Goal: Task Accomplishment & Management: Manage account settings

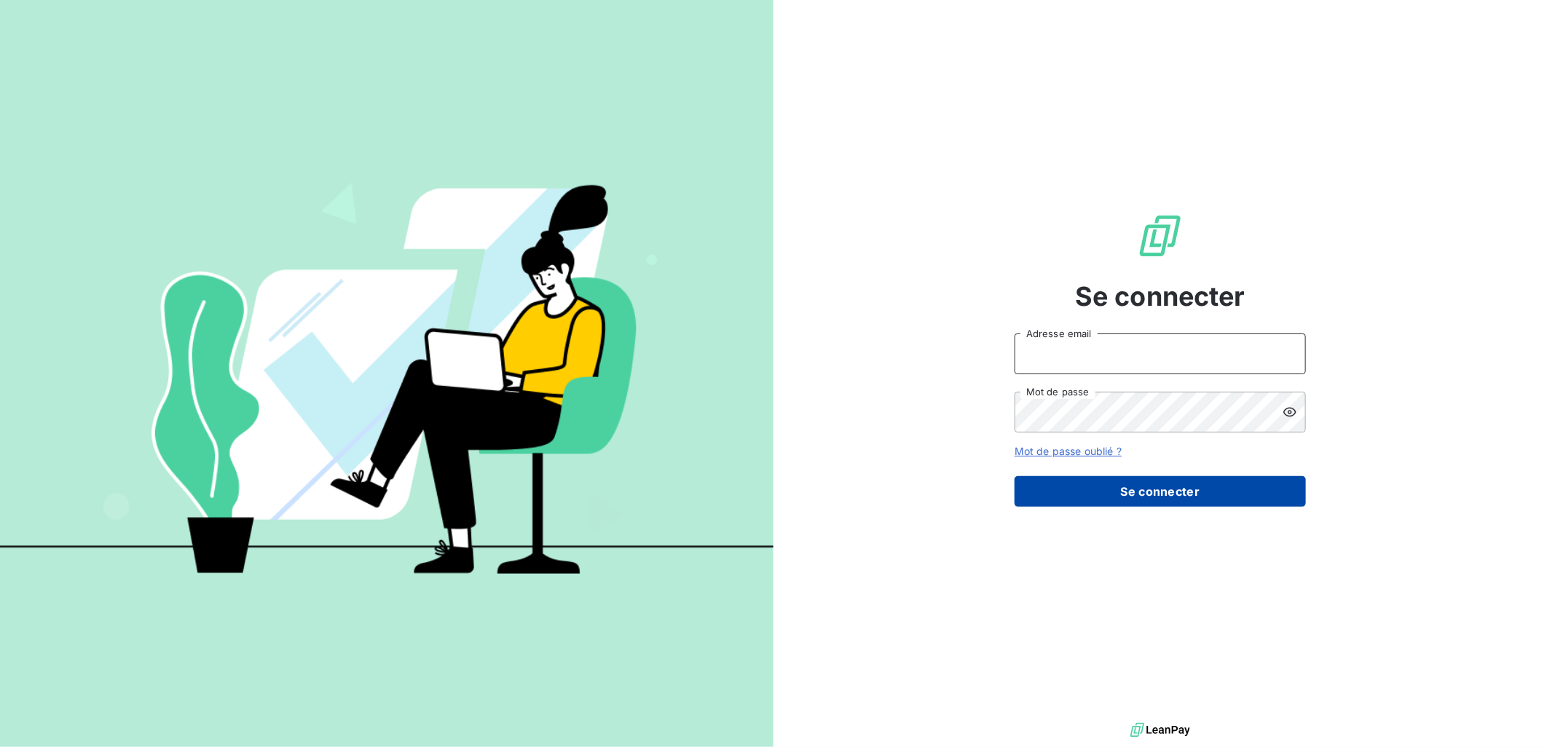
type input "[PERSON_NAME][EMAIL_ADDRESS][DOMAIN_NAME]"
click at [1179, 493] on button "Se connecter" at bounding box center [1160, 491] width 291 height 31
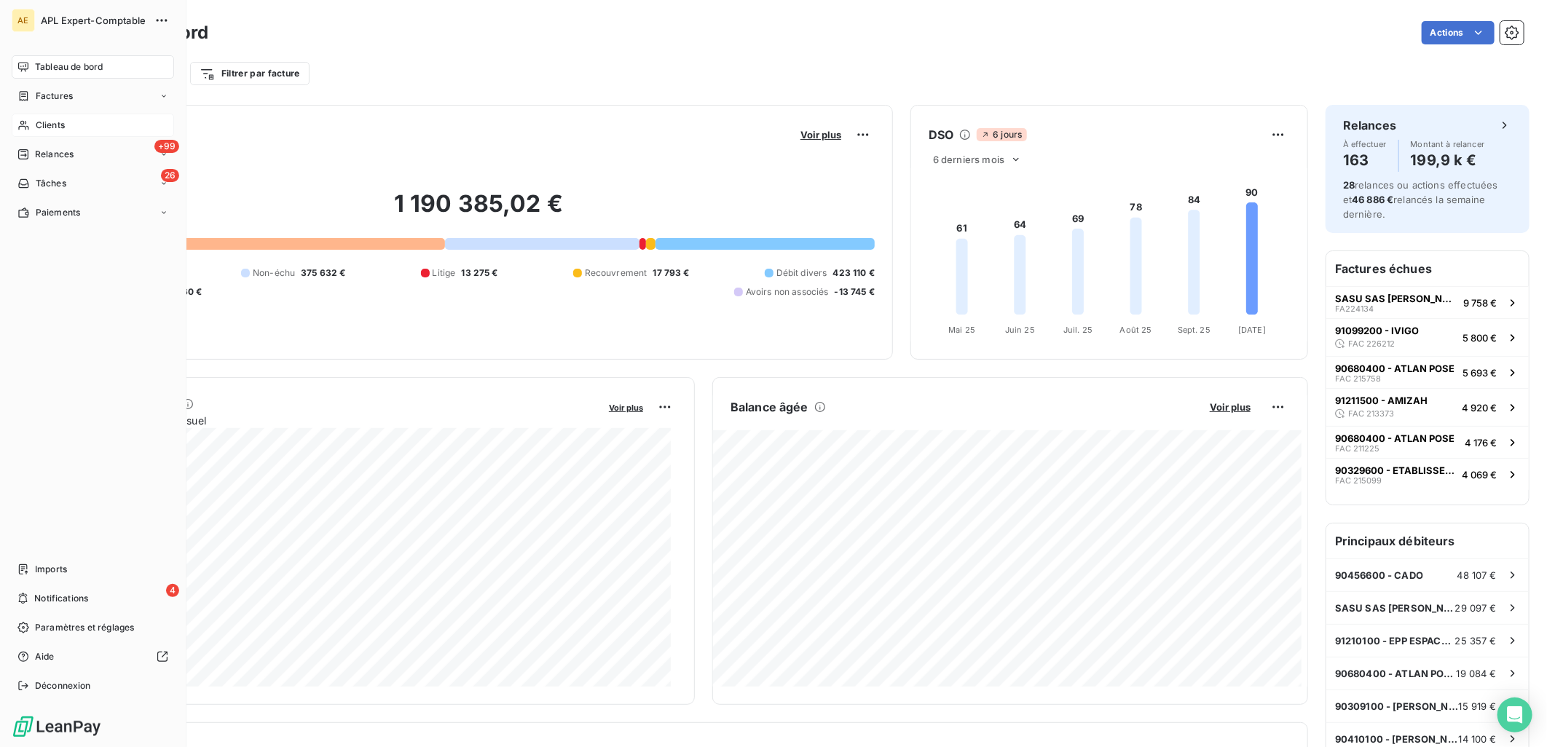
click at [50, 126] on span "Clients" at bounding box center [50, 125] width 29 height 13
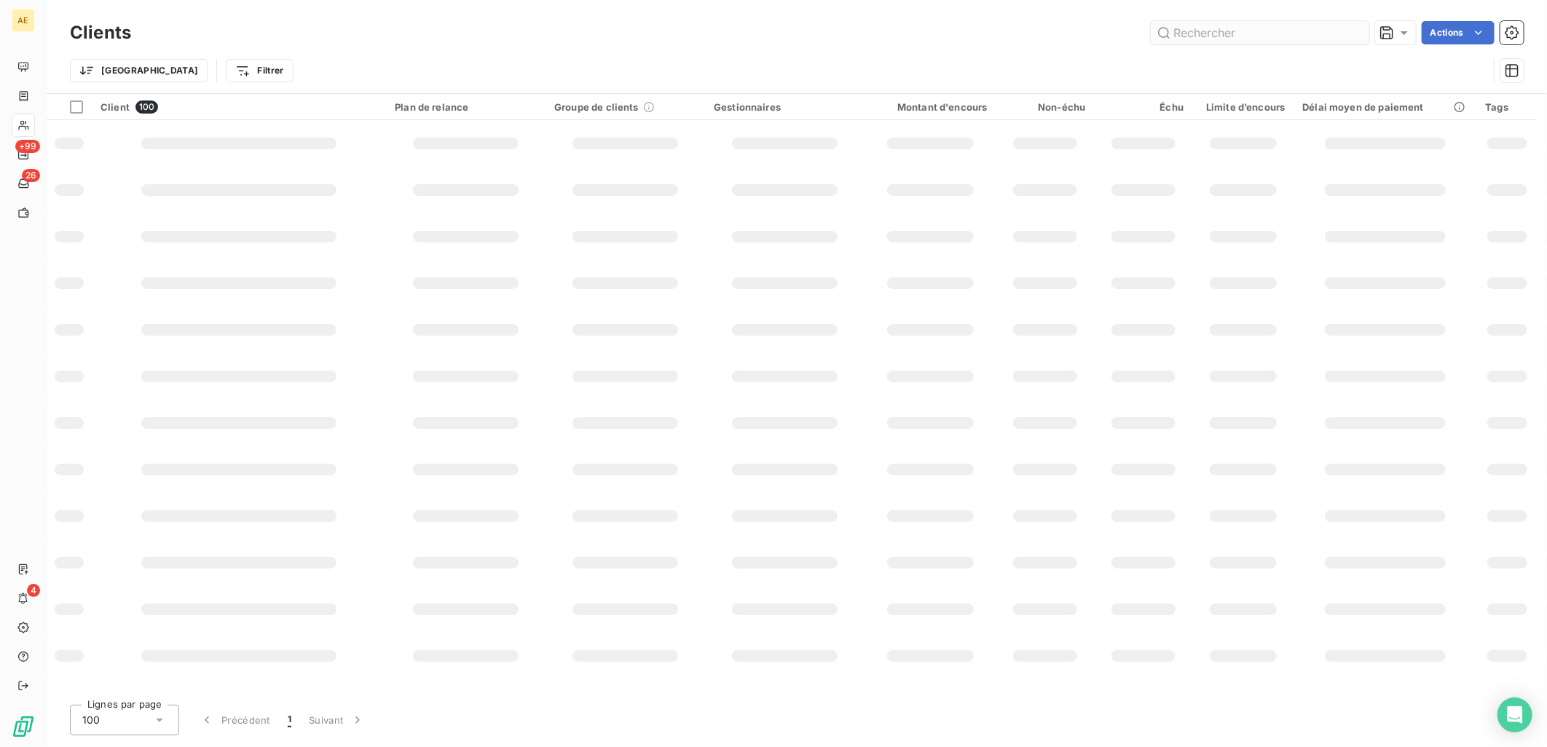
click at [1278, 36] on input "text" at bounding box center [1260, 32] width 219 height 23
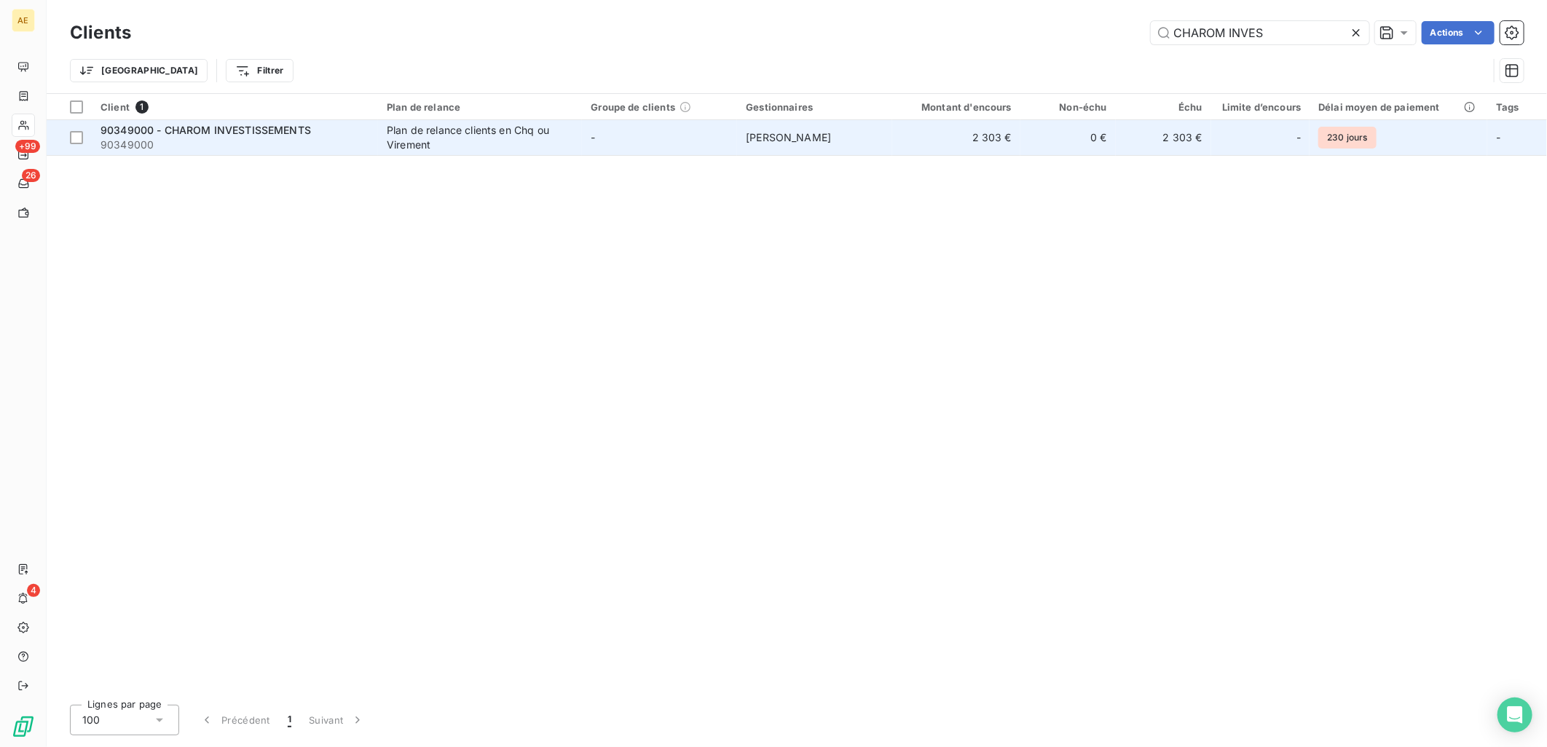
type input "CHAROM INVES"
click at [474, 139] on div "Plan de relance clients en Chq ou Virement" at bounding box center [478, 137] width 182 height 29
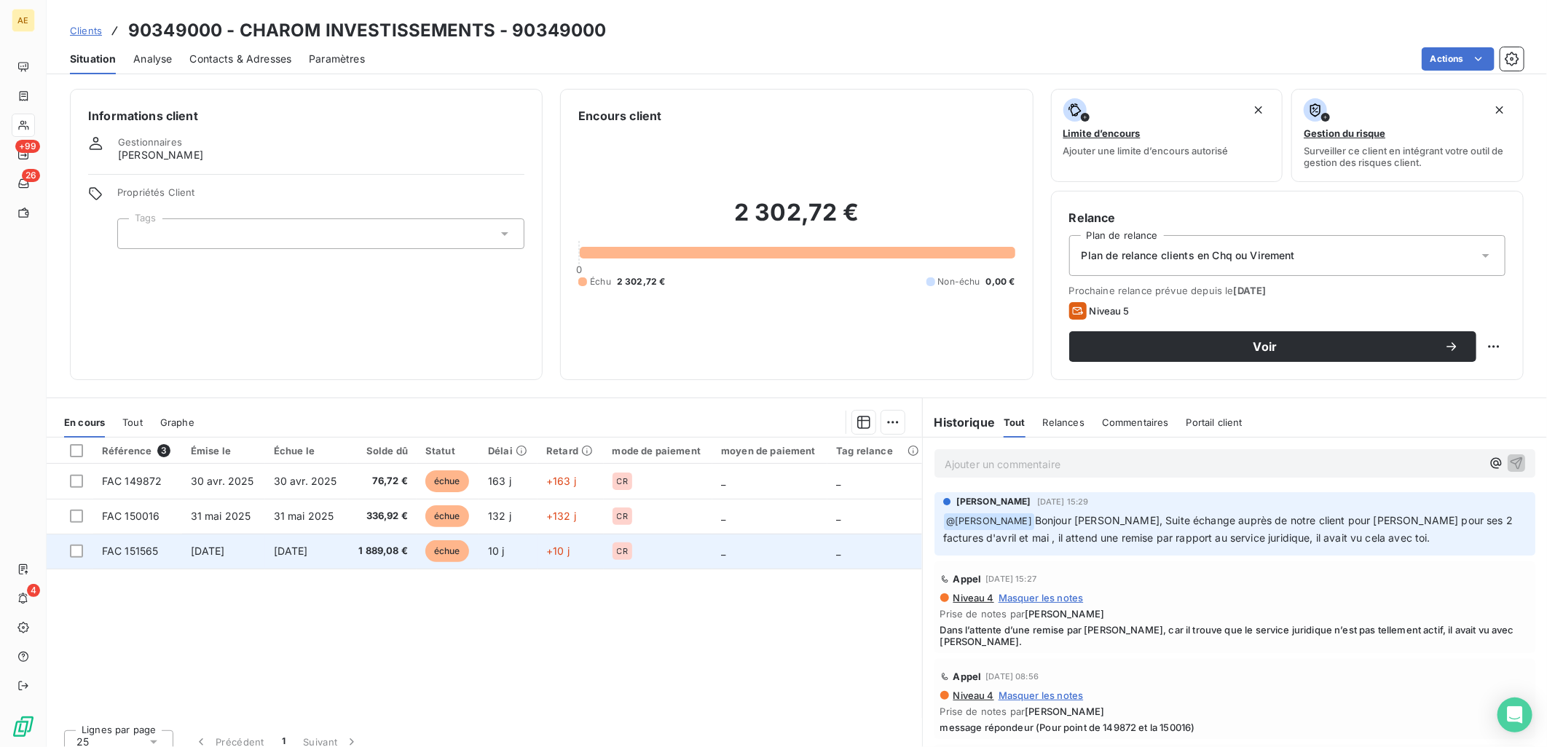
click at [299, 554] on span "[DATE]" at bounding box center [291, 551] width 34 height 12
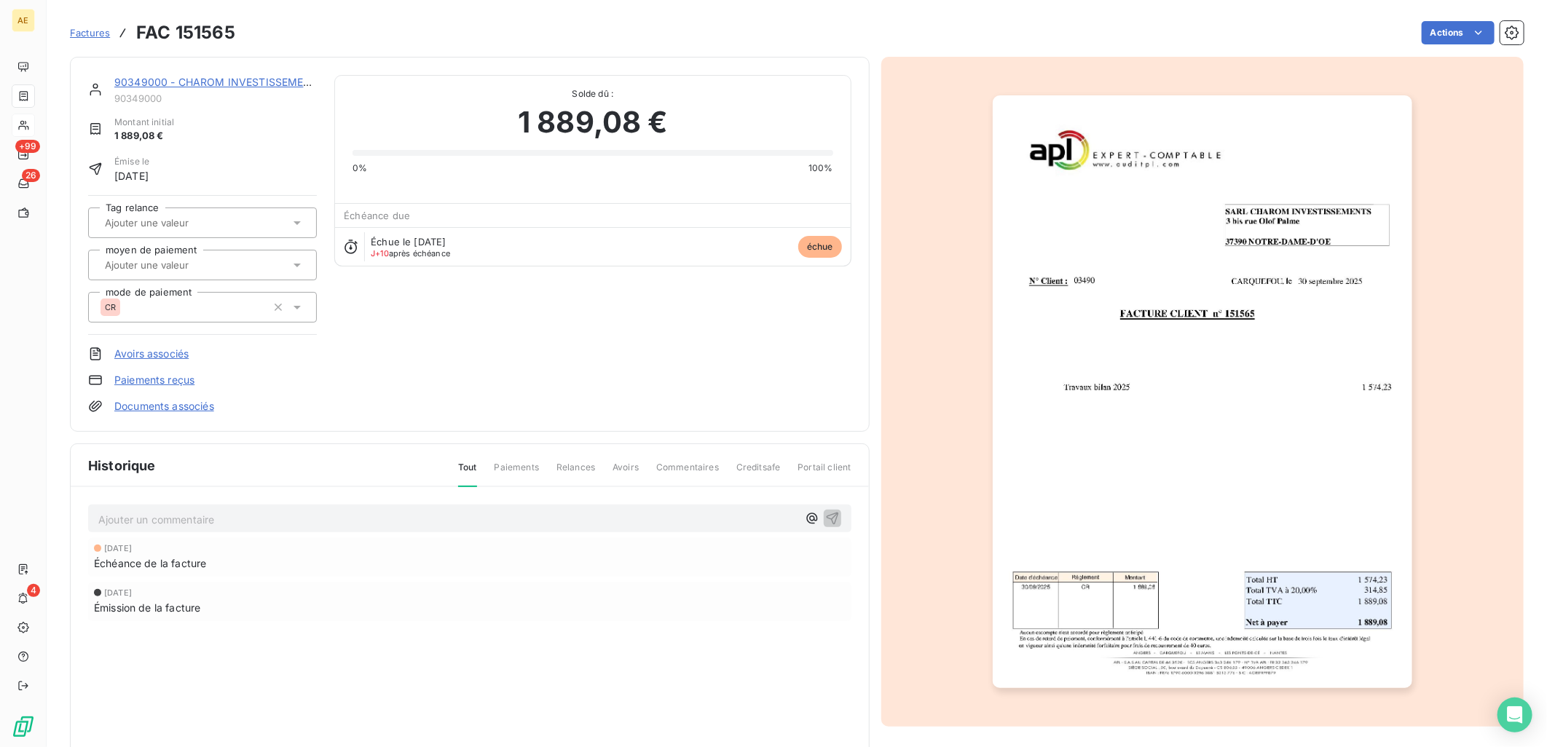
click at [1248, 324] on img "button" at bounding box center [1203, 391] width 420 height 593
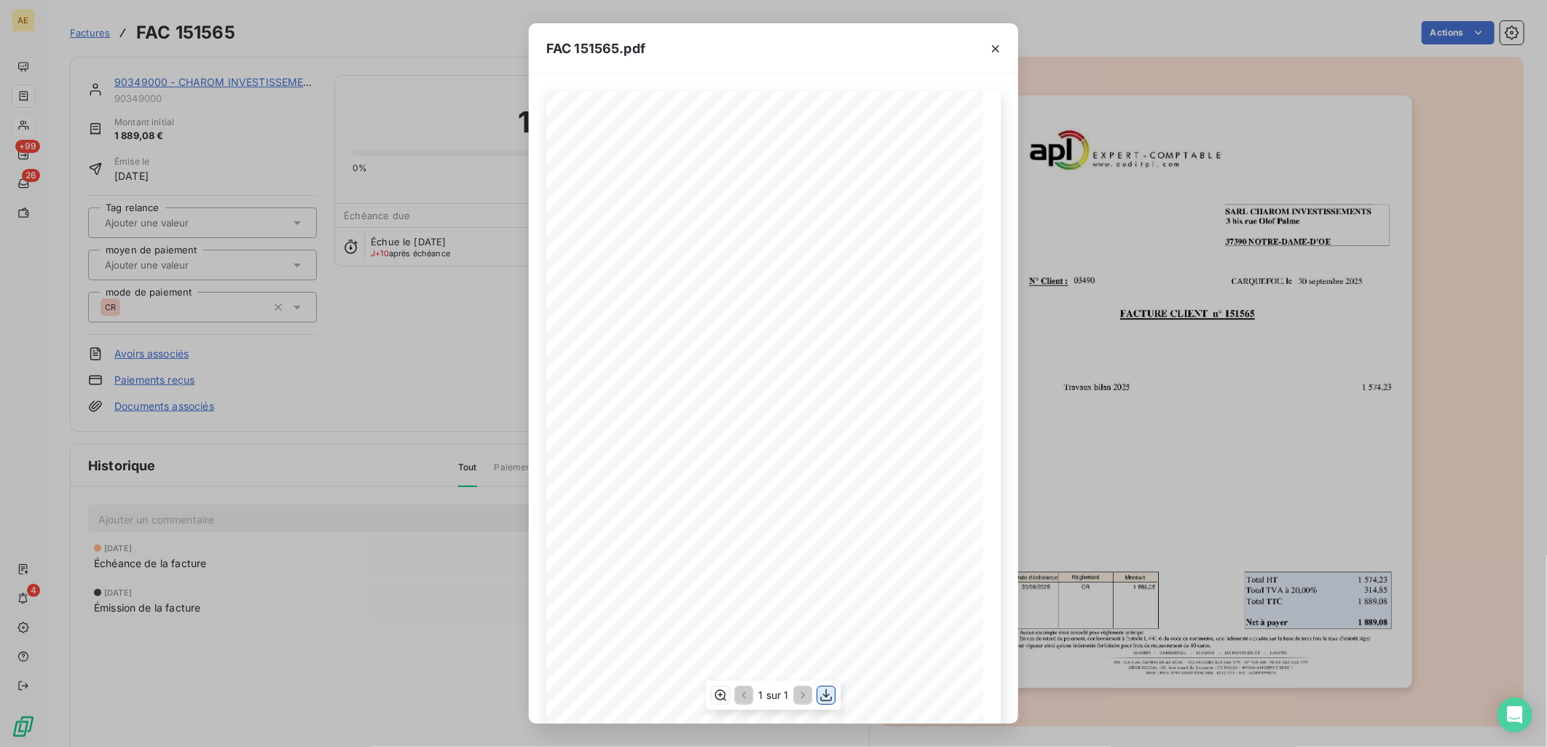
click at [824, 696] on icon "button" at bounding box center [827, 695] width 15 height 15
click at [996, 42] on icon "button" at bounding box center [996, 49] width 15 height 15
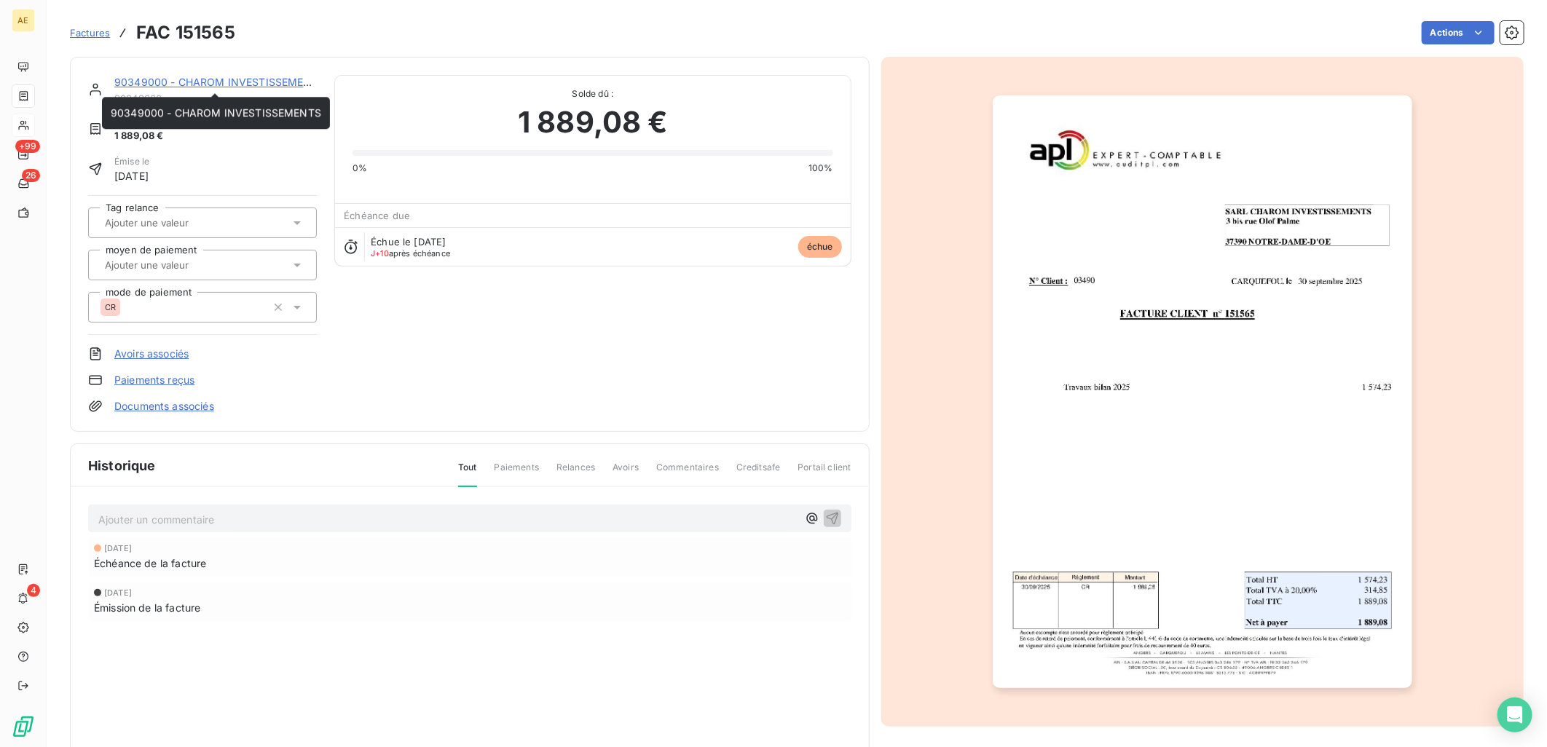
click at [280, 78] on link "90349000 - CHAROM INVESTISSEMENTS" at bounding box center [219, 82] width 211 height 12
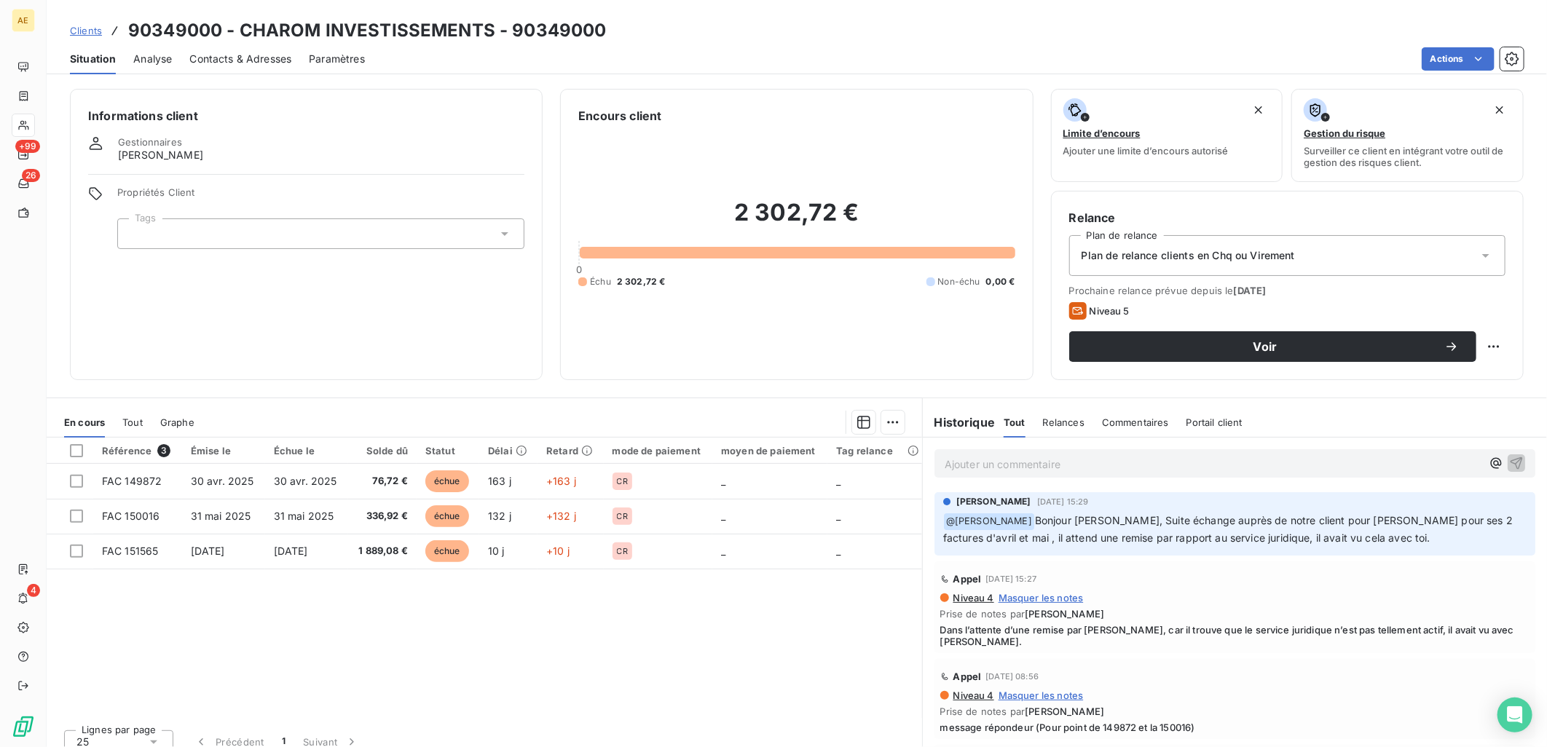
click at [70, 27] on span "Clients" at bounding box center [86, 31] width 32 height 12
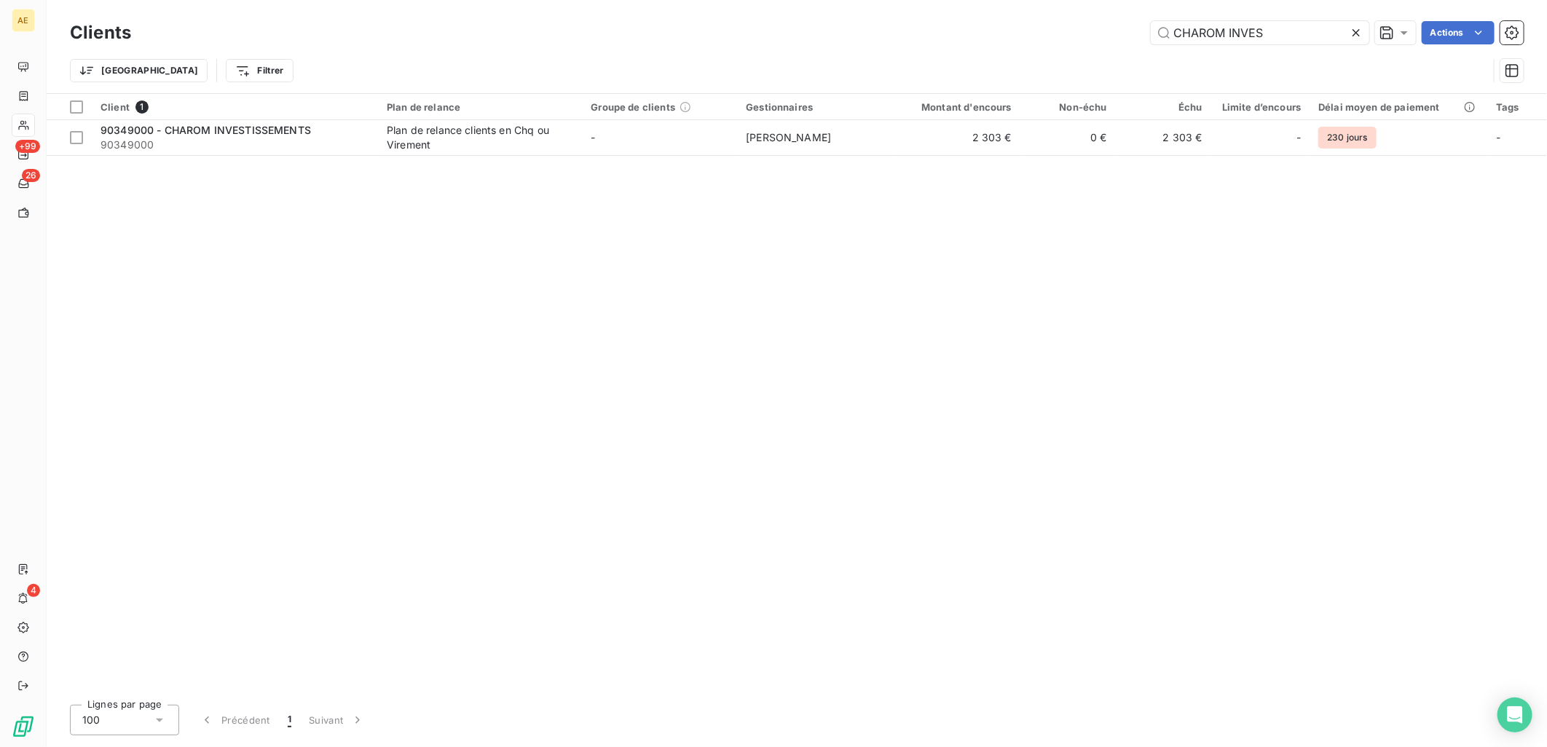
drag, startPoint x: 1275, startPoint y: 24, endPoint x: 578, endPoint y: 60, distance: 697.4
click at [578, 60] on div "Clients CHAROM INVES Actions Trier Filtrer" at bounding box center [797, 55] width 1454 height 76
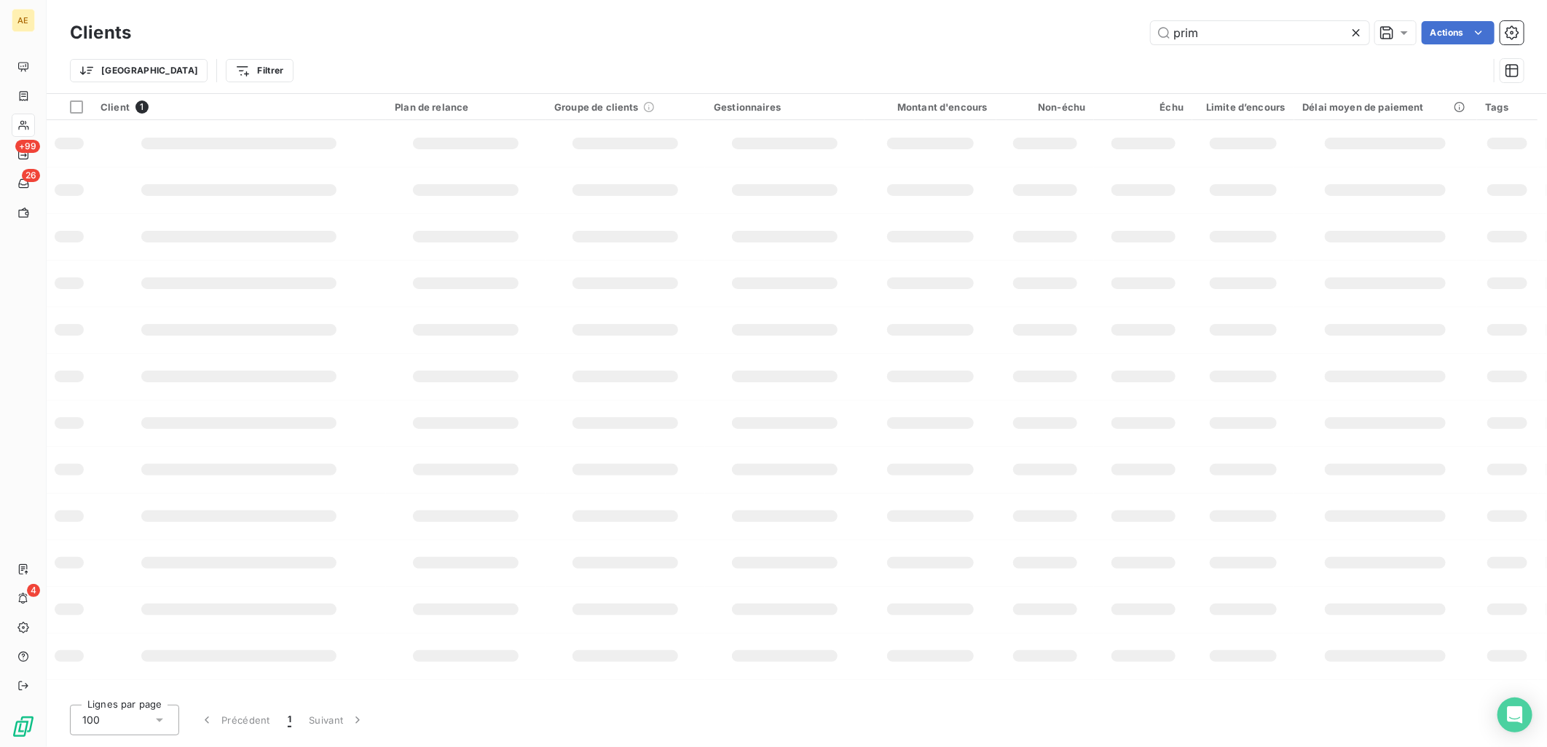
type input "prim"
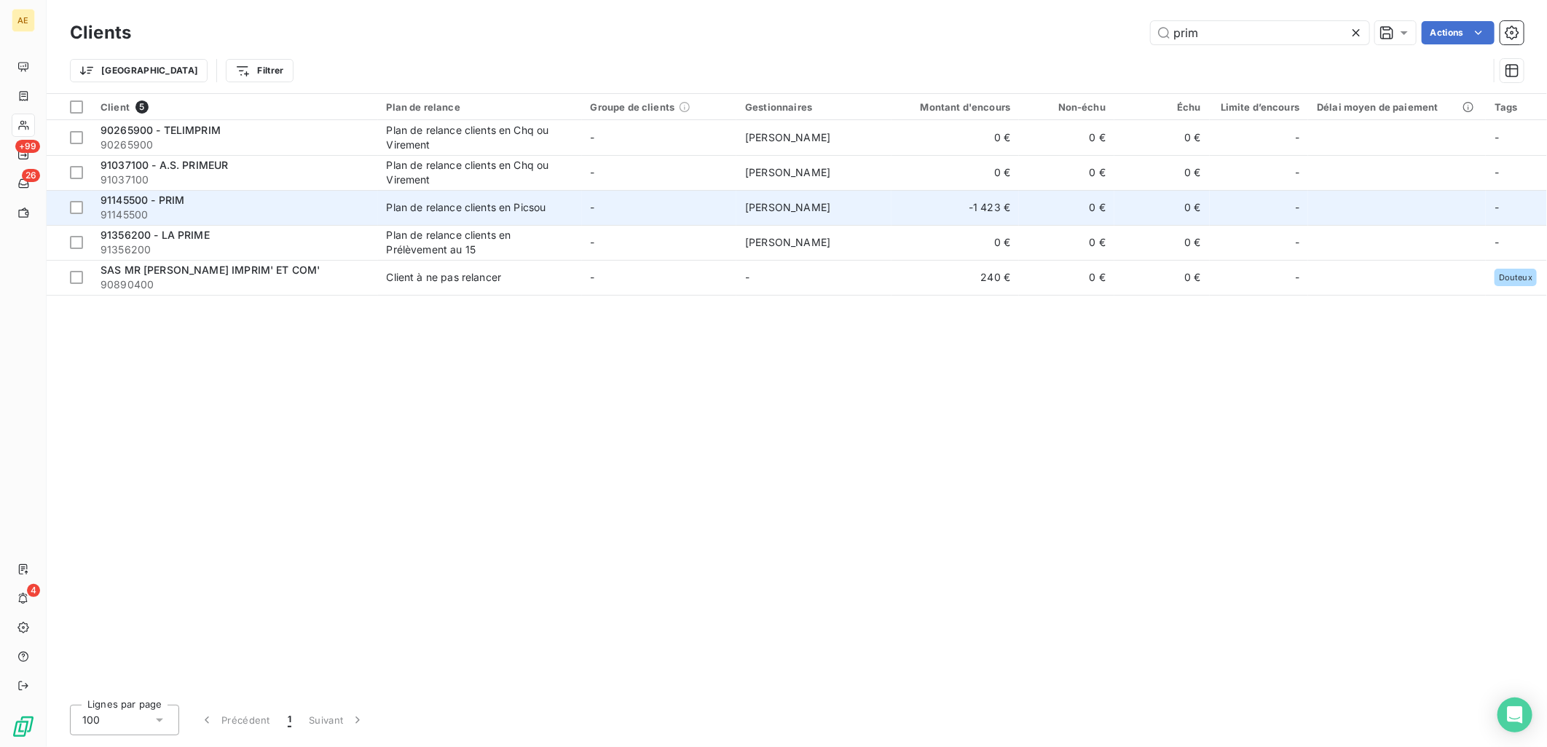
click at [251, 214] on span "91145500" at bounding box center [235, 215] width 269 height 15
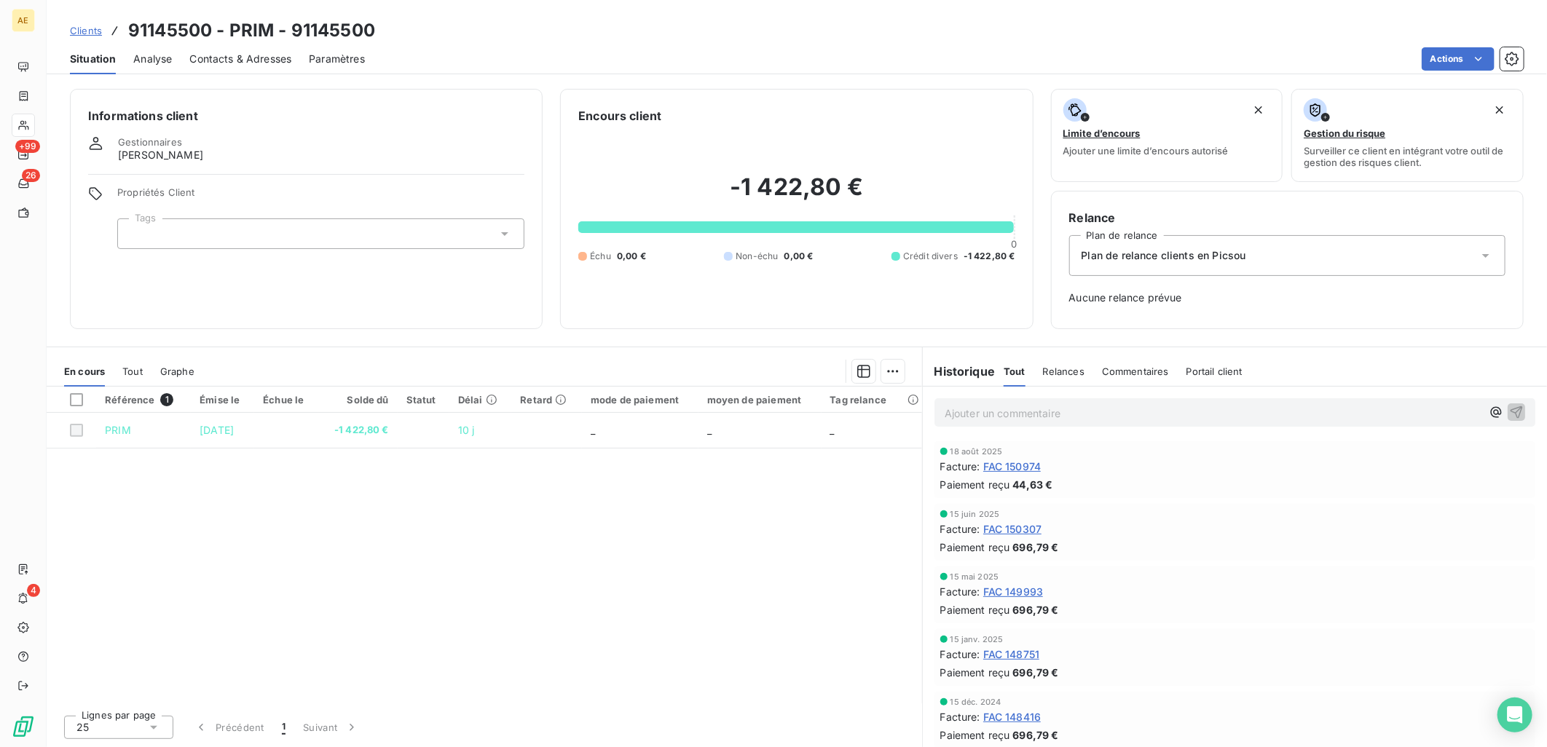
click at [1018, 594] on span "FAC 149993" at bounding box center [1014, 591] width 60 height 15
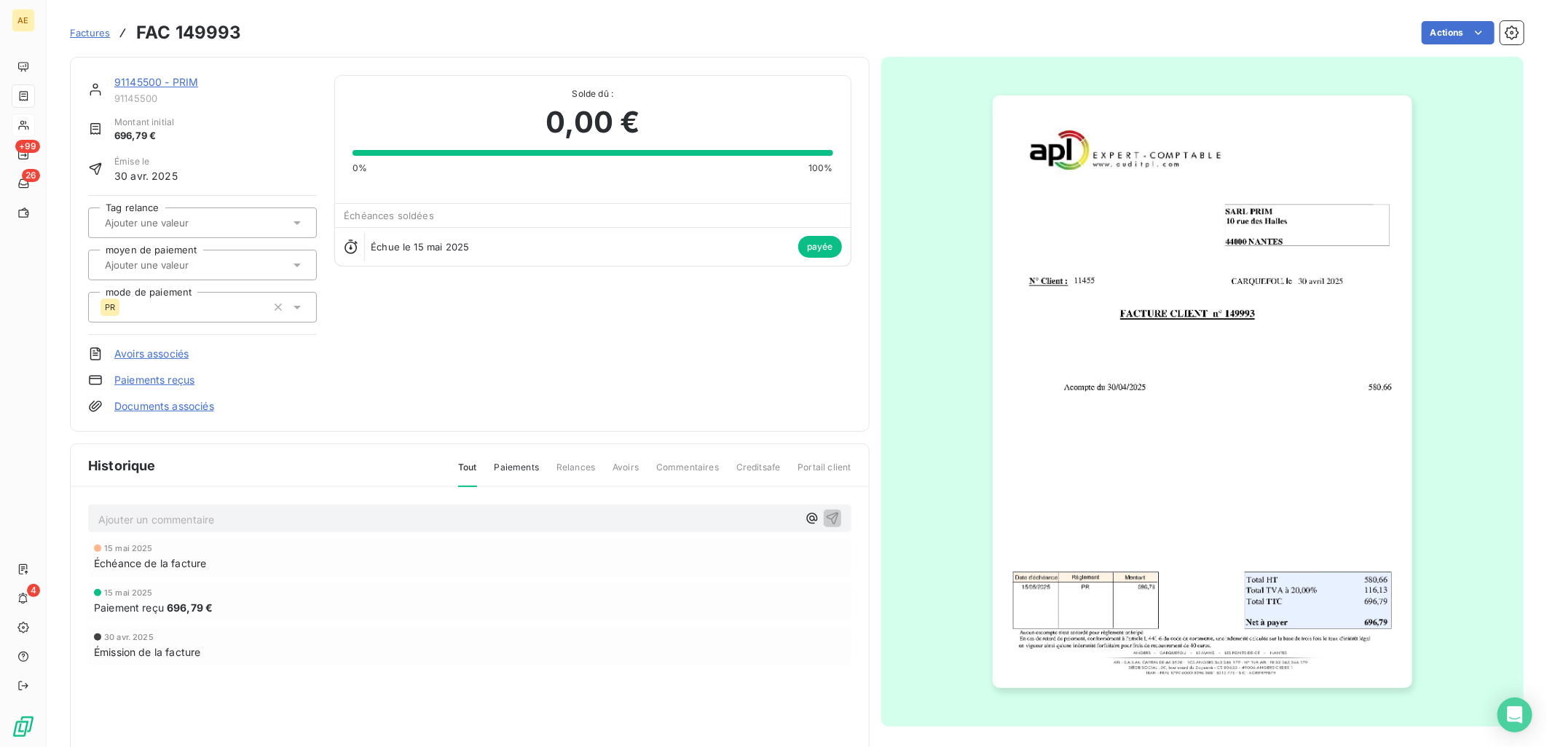
click at [1247, 490] on img "button" at bounding box center [1203, 391] width 420 height 593
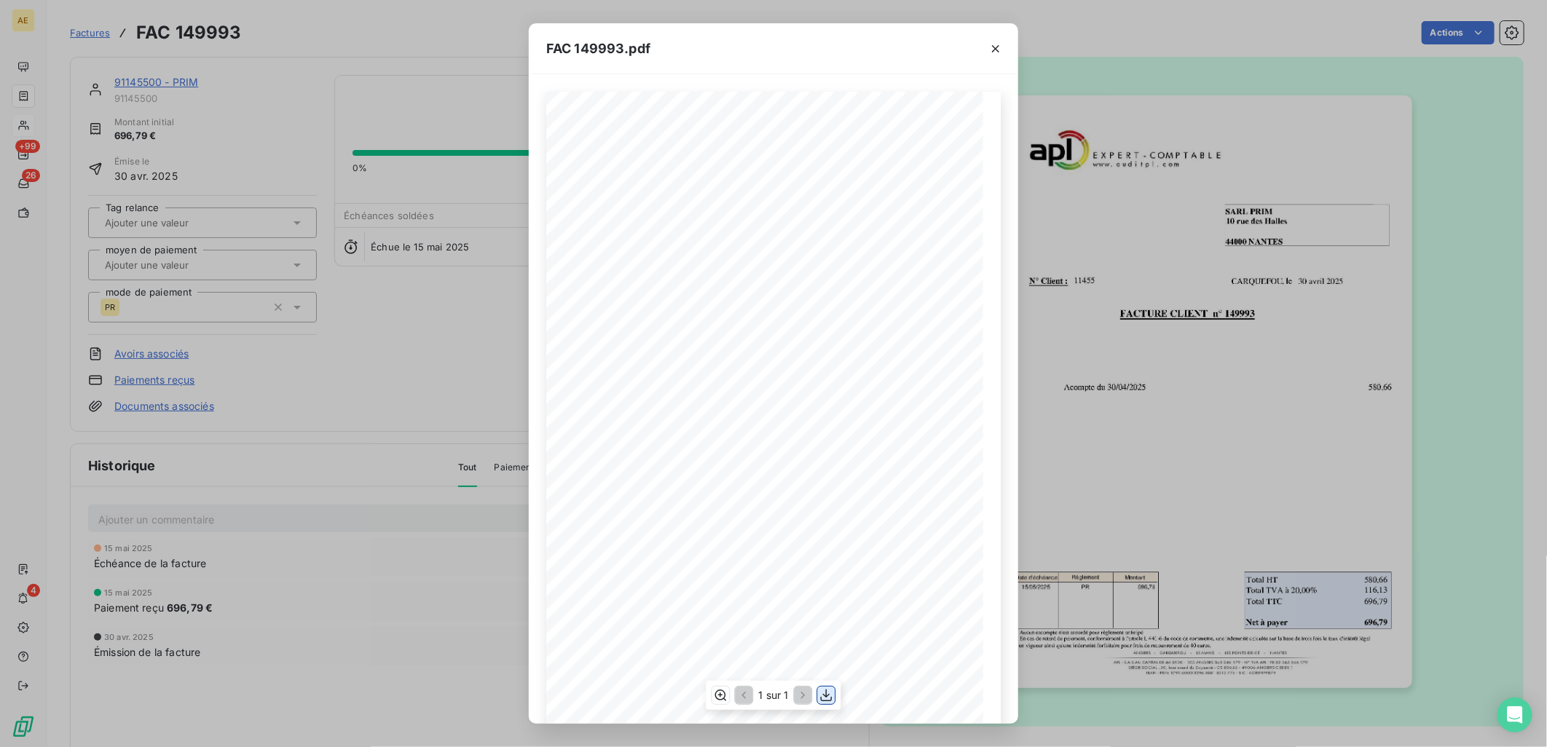
click at [831, 696] on icon "button" at bounding box center [827, 695] width 15 height 15
click at [994, 47] on icon "button" at bounding box center [996, 49] width 15 height 15
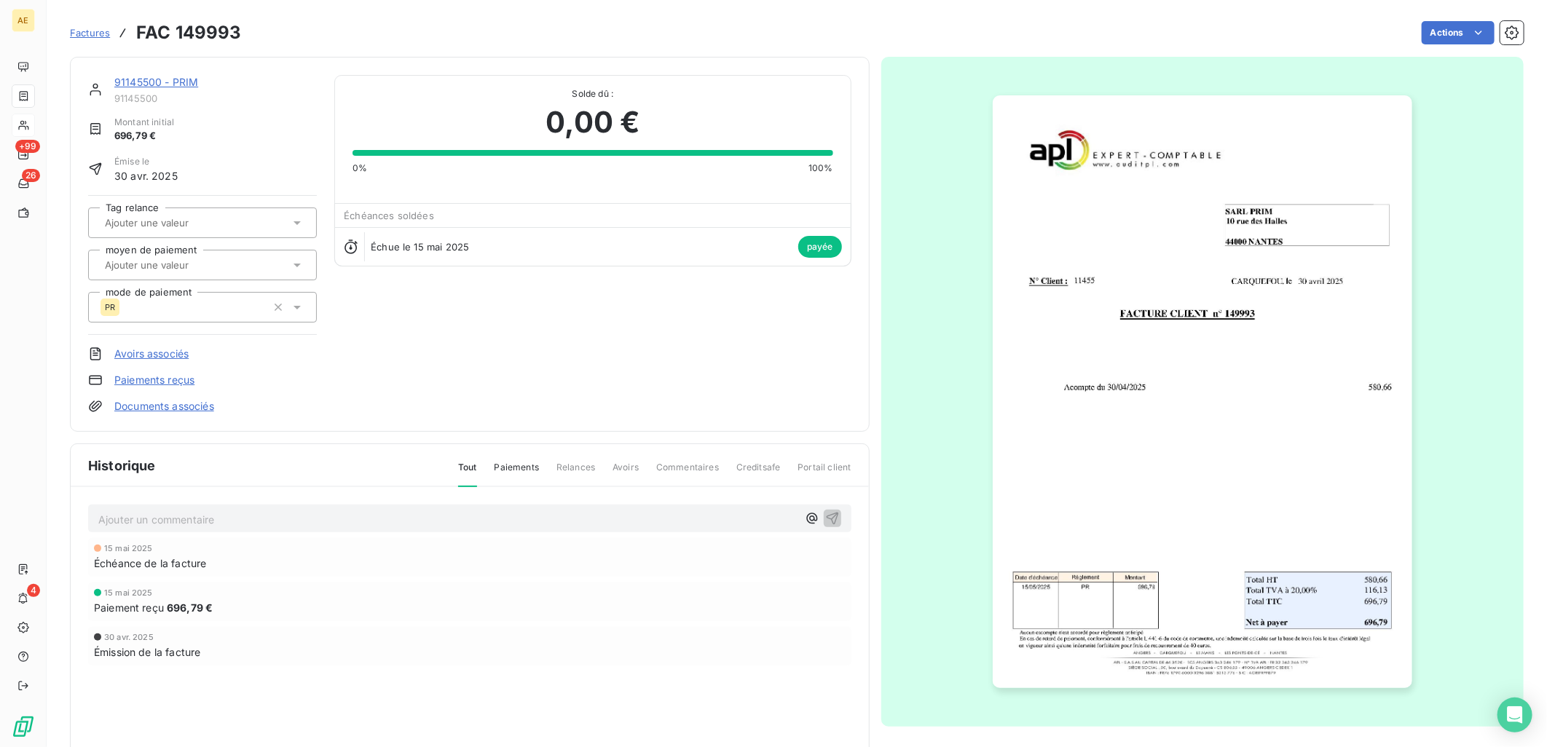
click at [139, 85] on link "91145500 - PRIM" at bounding box center [156, 82] width 84 height 12
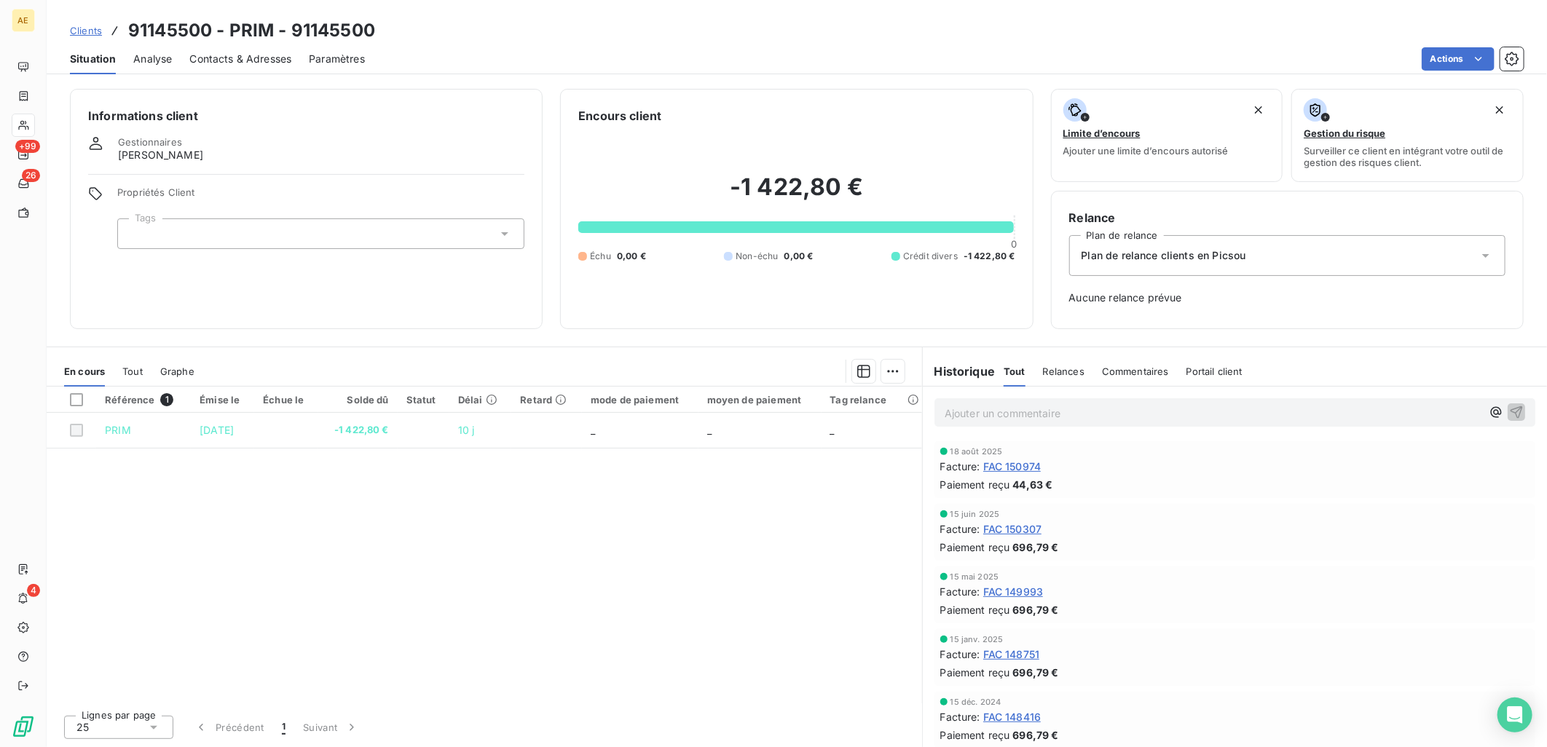
click at [1032, 532] on span "FAC 150307" at bounding box center [1013, 529] width 59 height 15
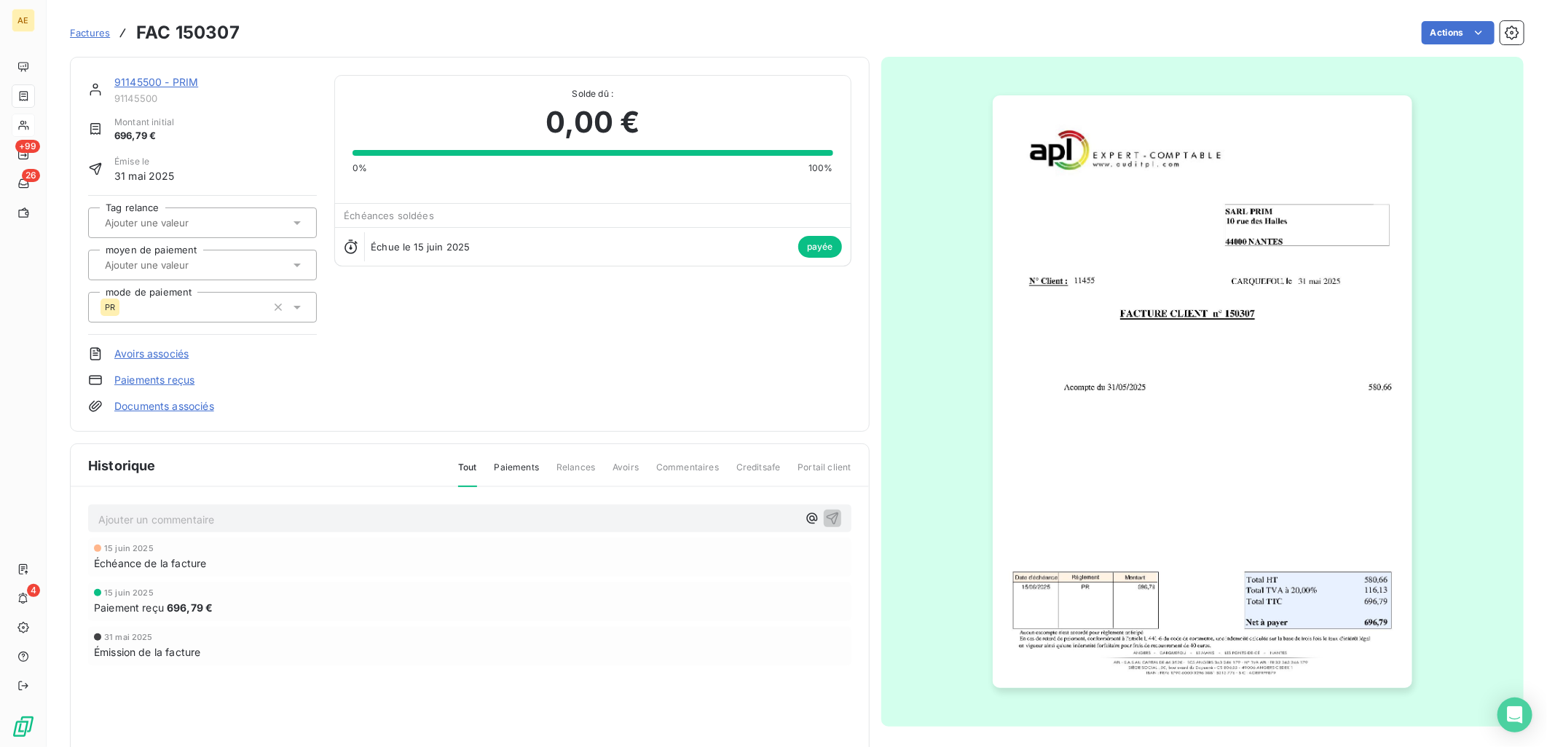
click at [1045, 412] on img "button" at bounding box center [1203, 391] width 420 height 593
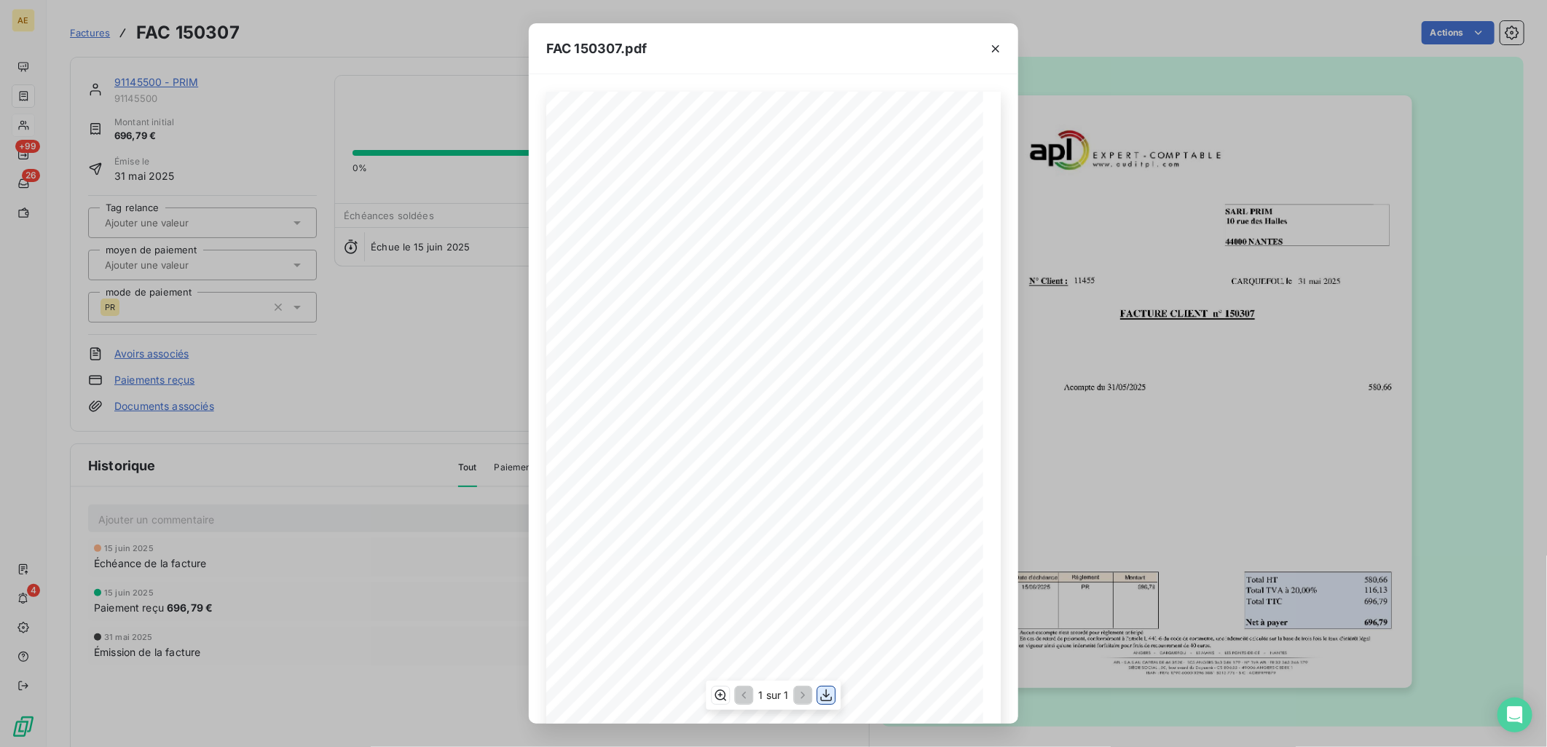
click at [825, 696] on icon "button" at bounding box center [827, 695] width 12 height 12
click at [995, 47] on icon "button" at bounding box center [995, 48] width 7 height 7
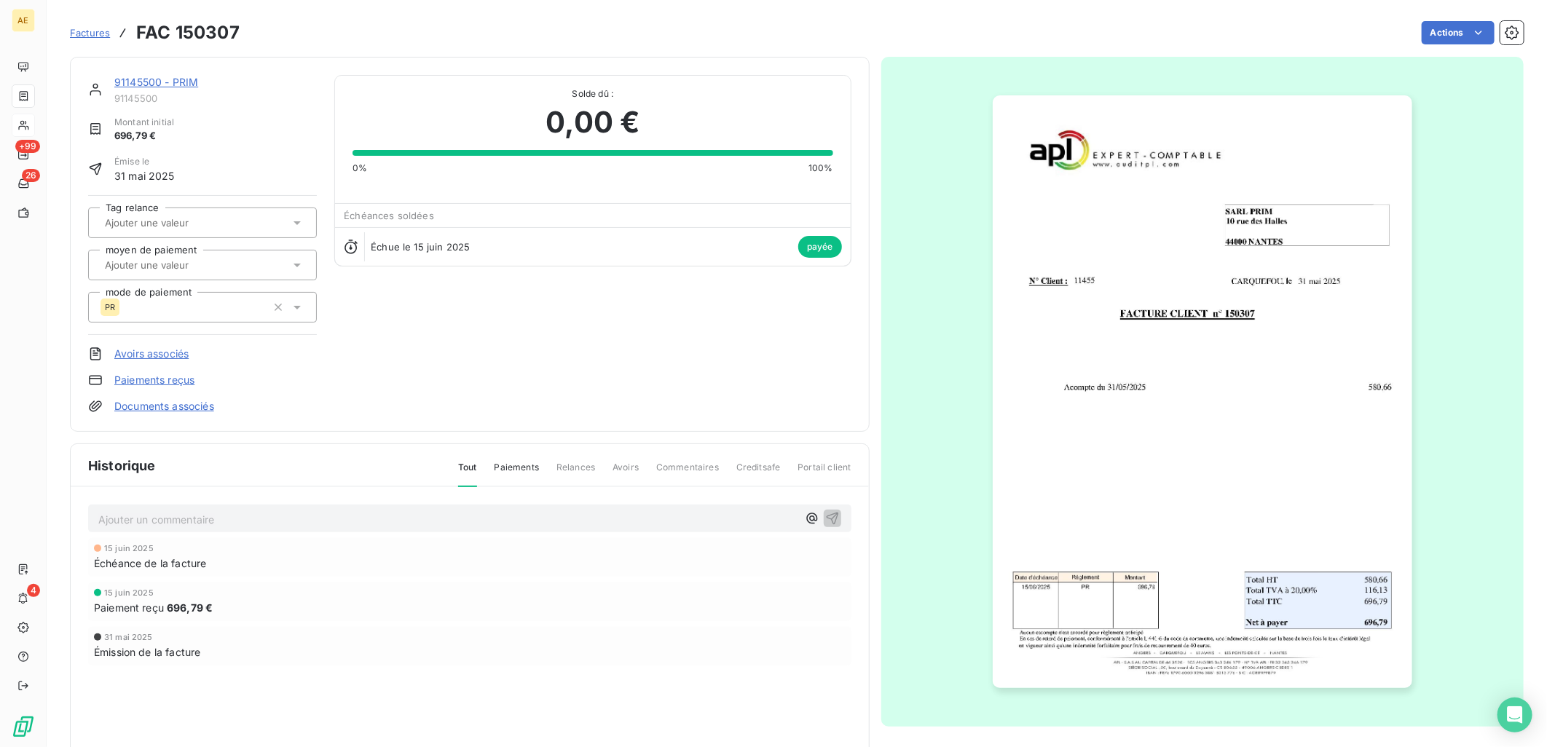
click at [173, 78] on link "91145500 - PRIM" at bounding box center [156, 82] width 84 height 12
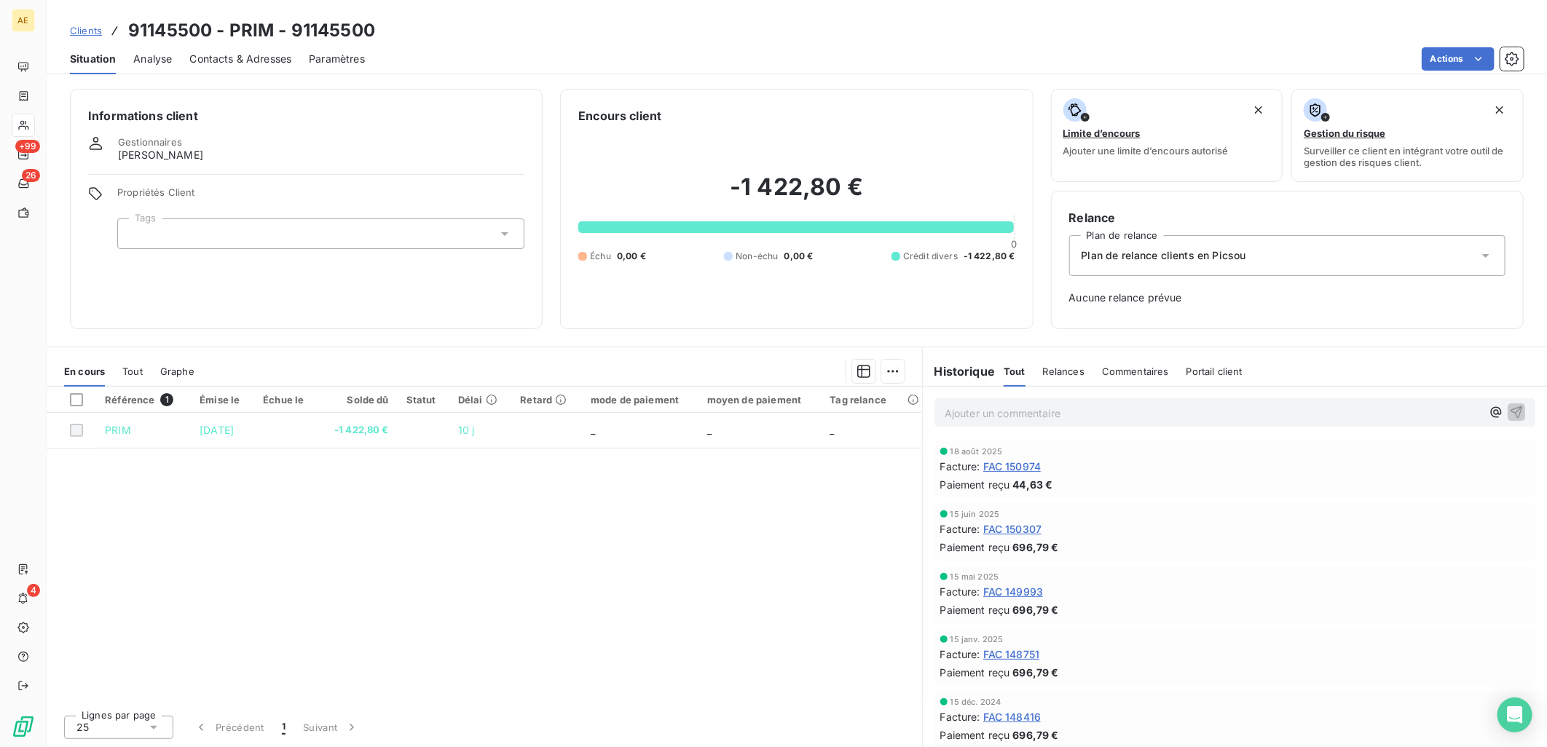
click at [1023, 458] on div "[DATE] Facture : FAC 150974 Paiement reçu 44,63 €" at bounding box center [1235, 469] width 589 height 45
click at [1023, 465] on span "FAC 150974" at bounding box center [1013, 466] width 58 height 15
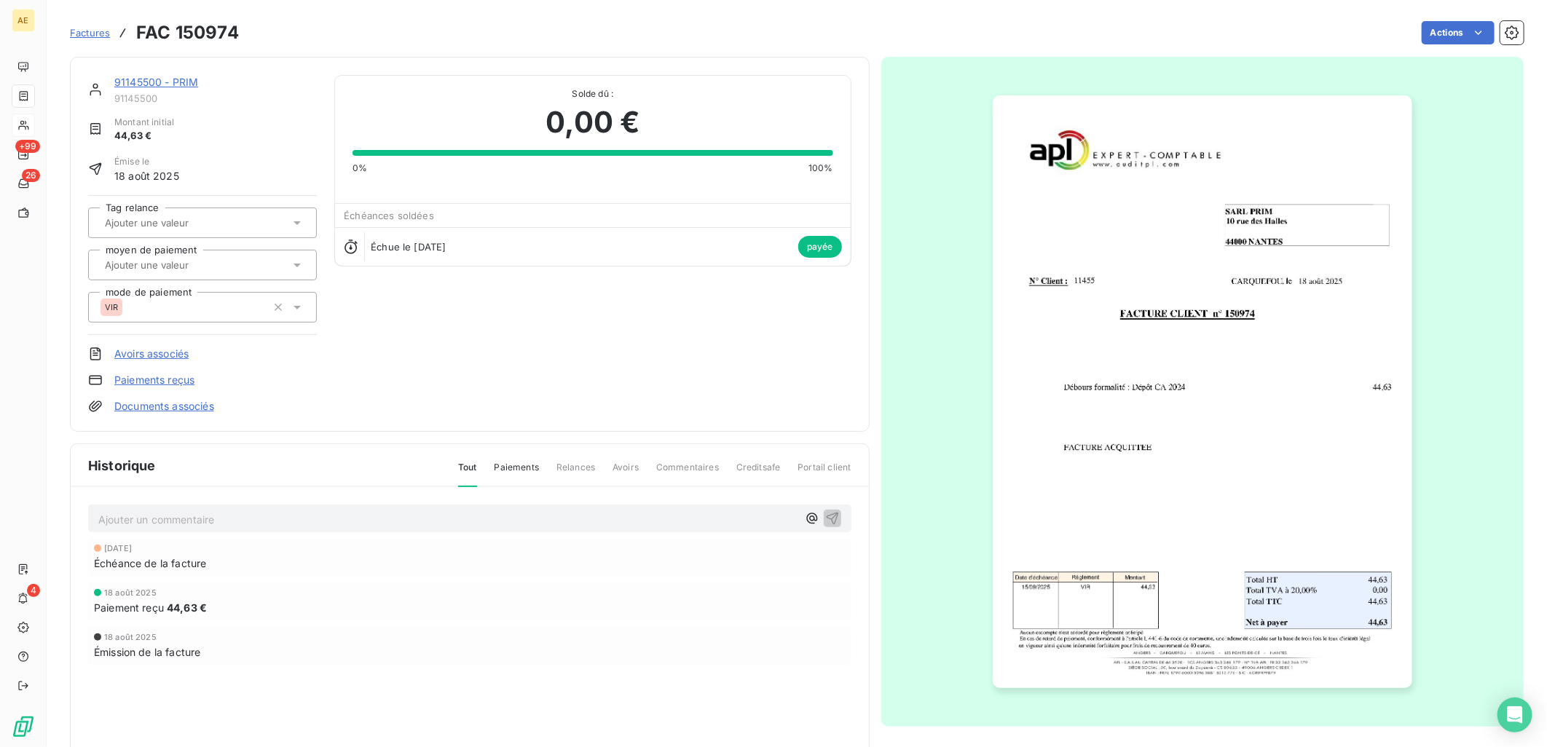
click at [1093, 434] on img "button" at bounding box center [1203, 391] width 420 height 593
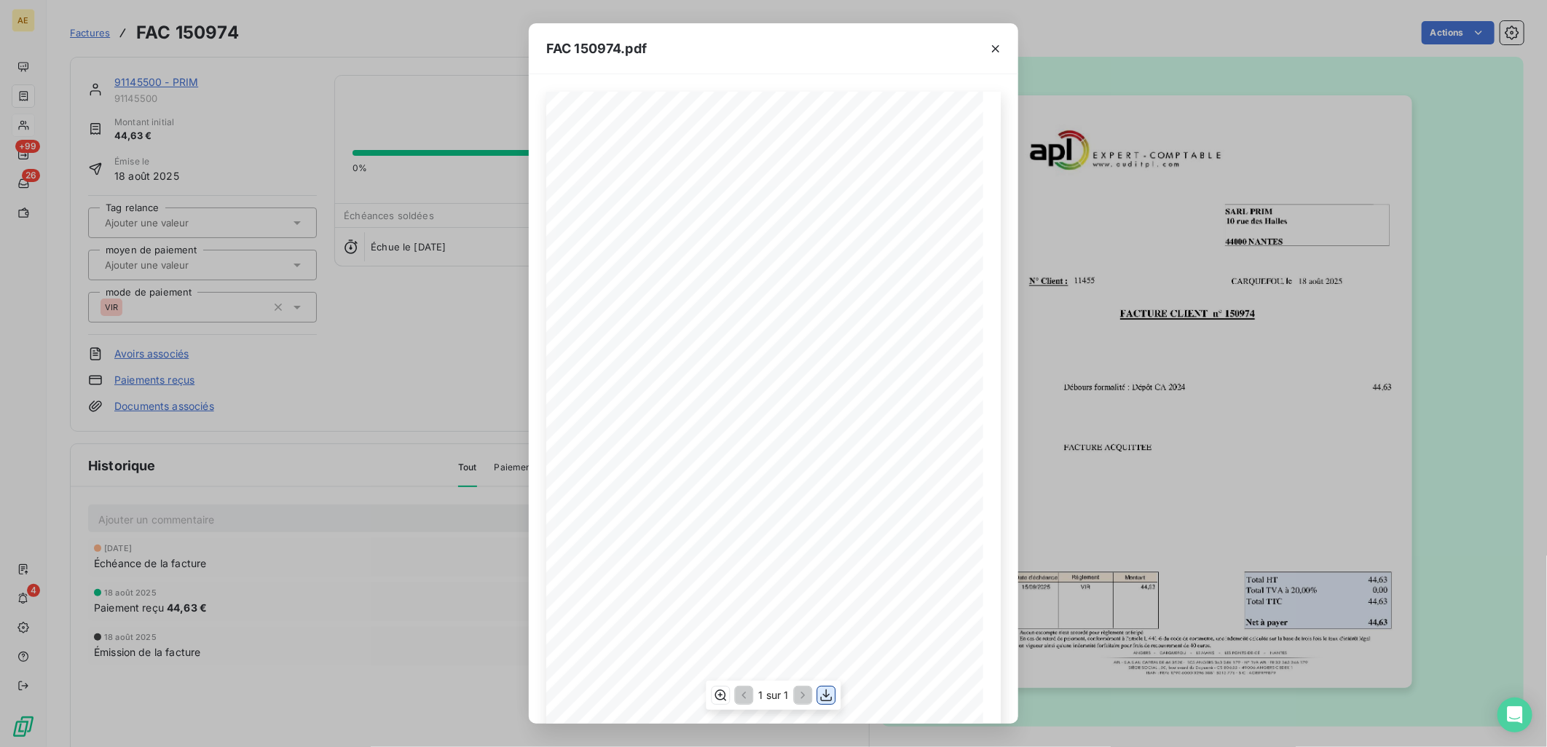
click at [831, 694] on icon "button" at bounding box center [827, 695] width 15 height 15
click at [994, 47] on icon "button" at bounding box center [995, 48] width 7 height 7
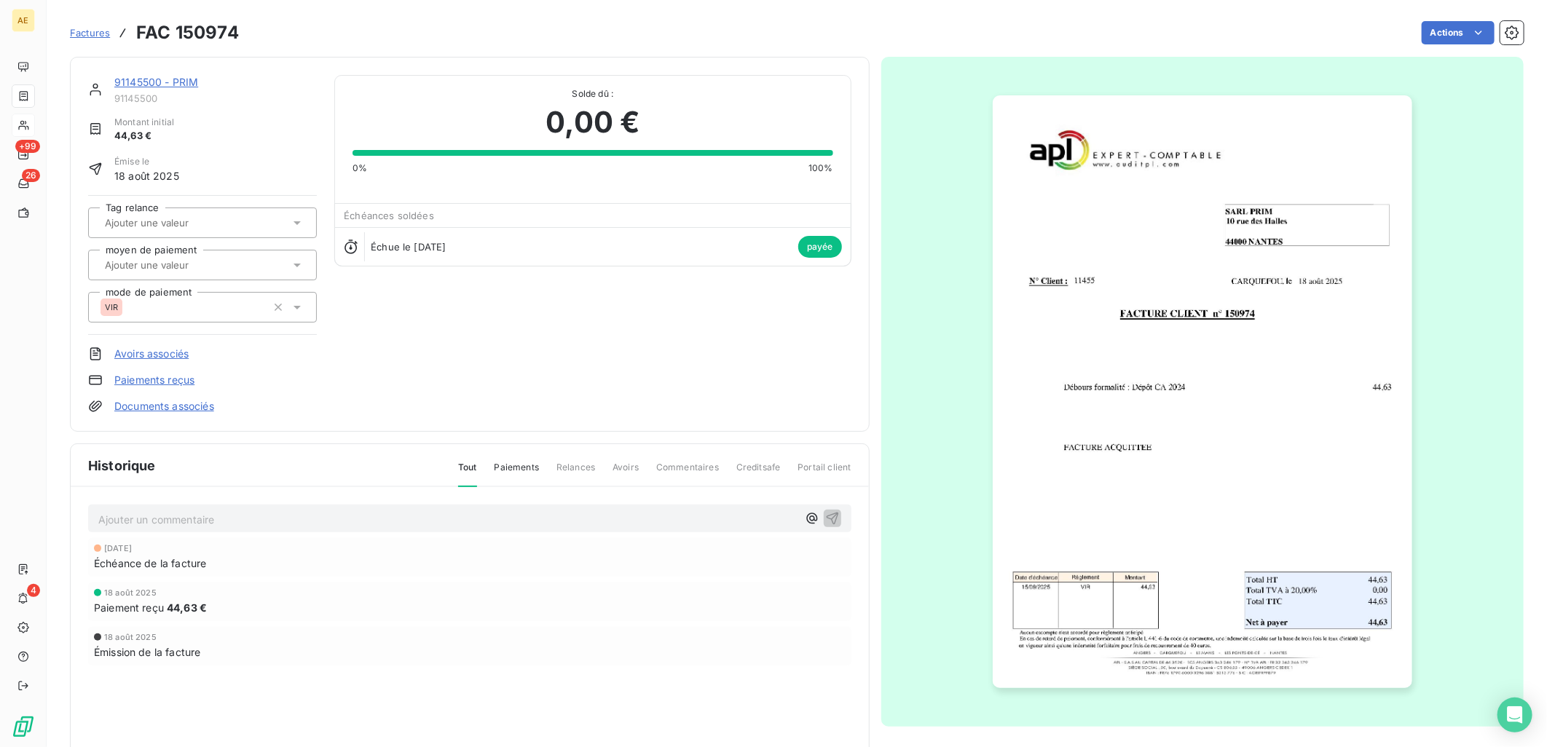
click at [149, 80] on link "91145500 - PRIM" at bounding box center [156, 82] width 84 height 12
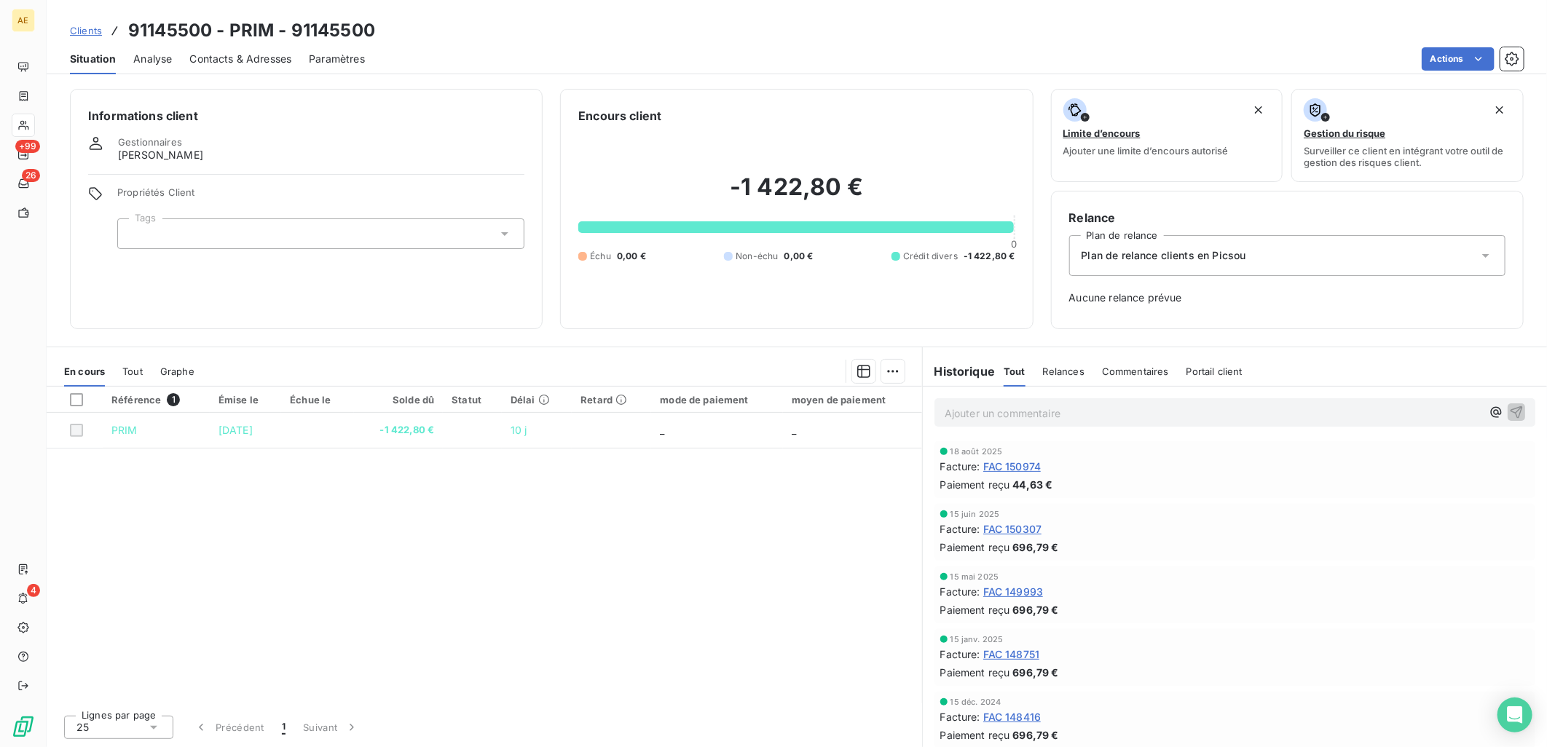
click at [1029, 535] on span "FAC 150307" at bounding box center [1013, 529] width 59 height 15
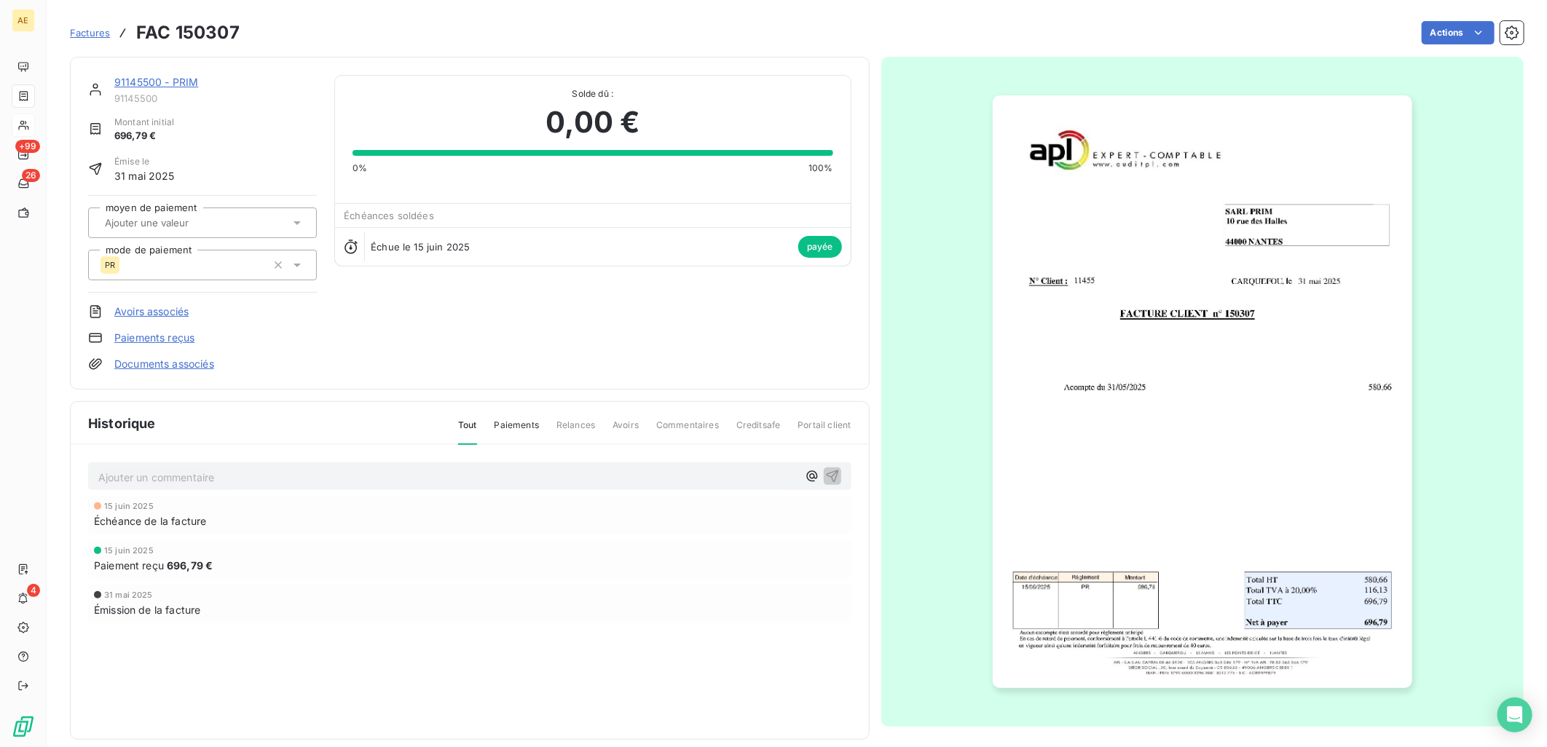
click at [172, 80] on link "91145500 - PRIM" at bounding box center [156, 82] width 84 height 12
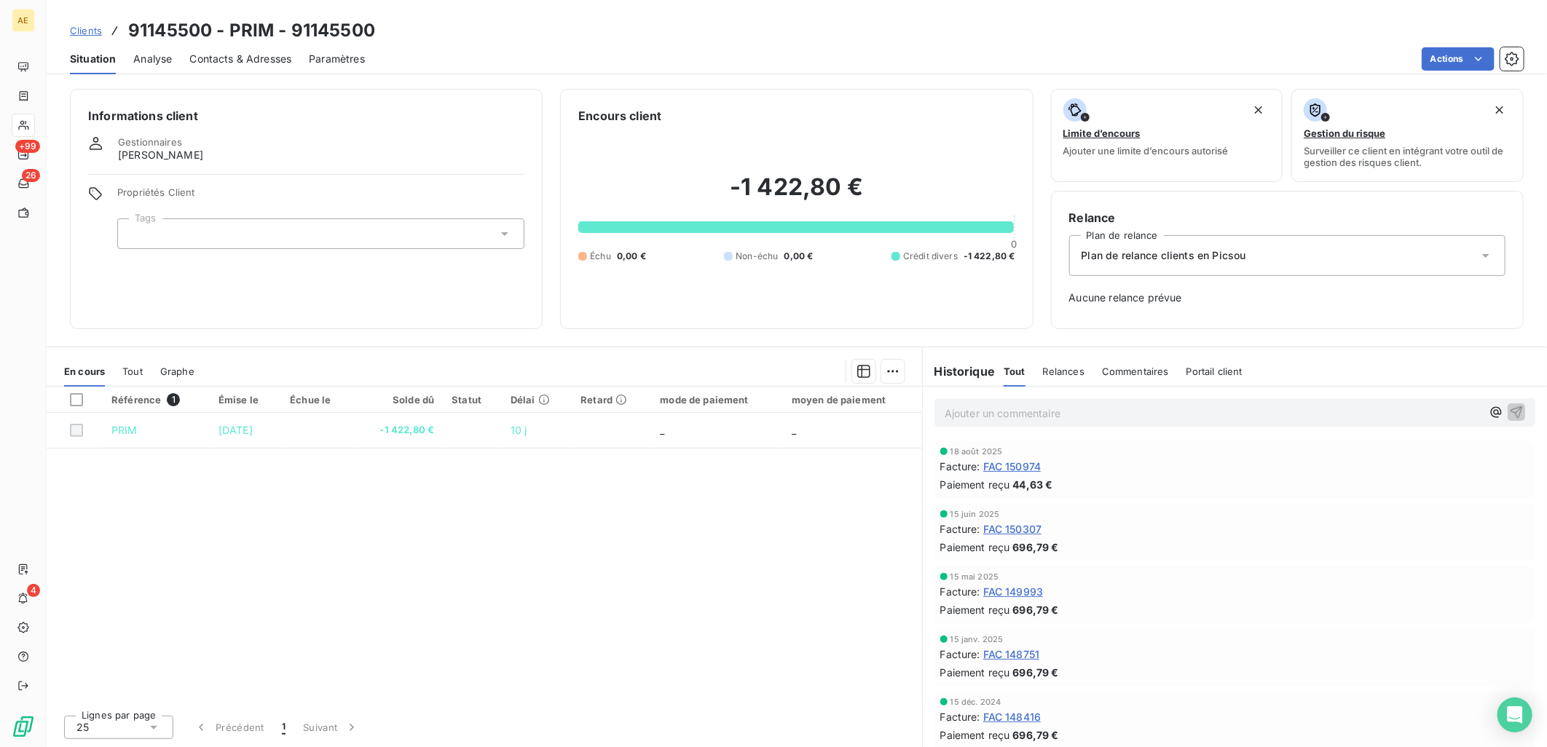
click at [91, 30] on span "Clients" at bounding box center [86, 31] width 32 height 12
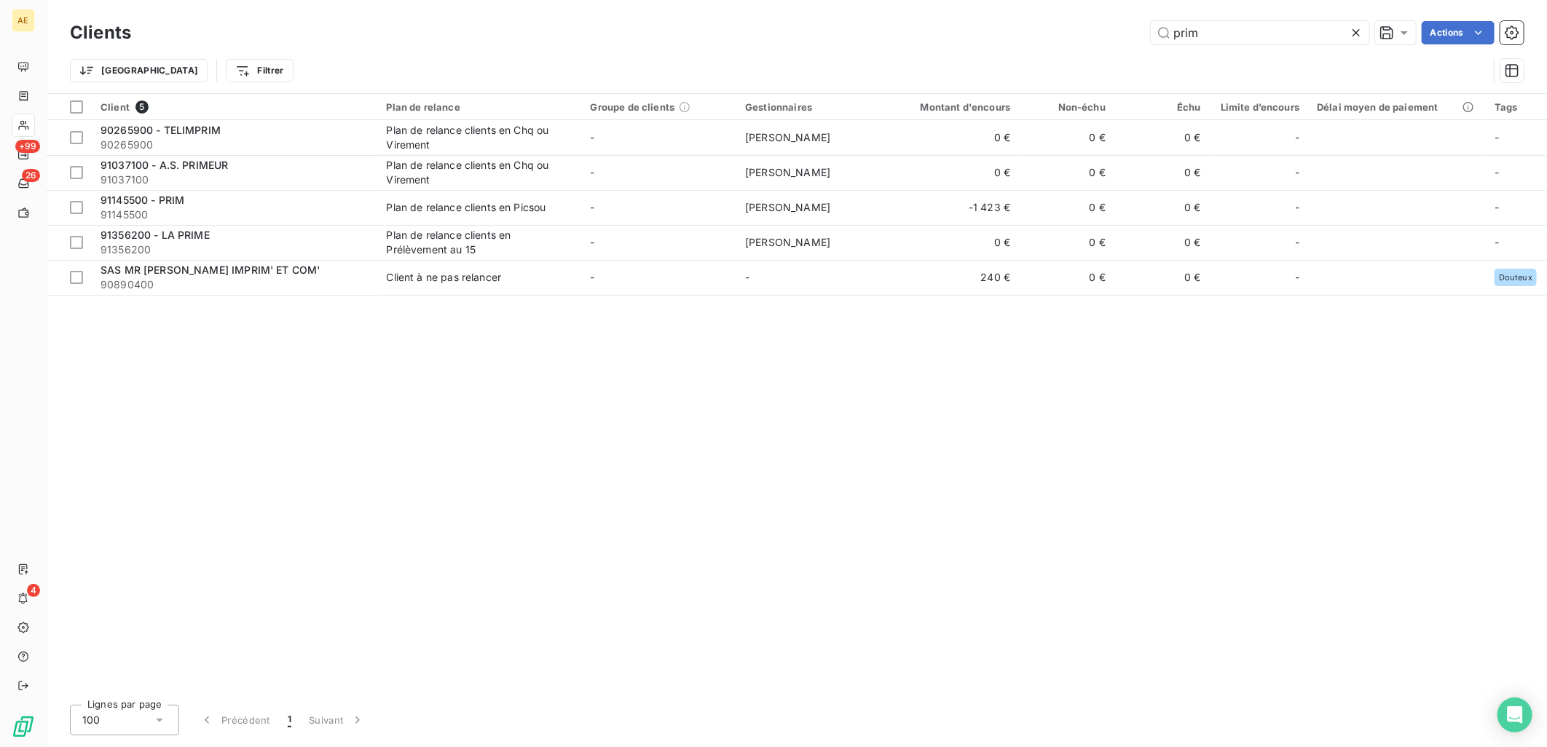
drag, startPoint x: 1206, startPoint y: 42, endPoint x: 1020, endPoint y: 41, distance: 185.8
click at [1021, 41] on div "prim Actions" at bounding box center [836, 32] width 1375 height 23
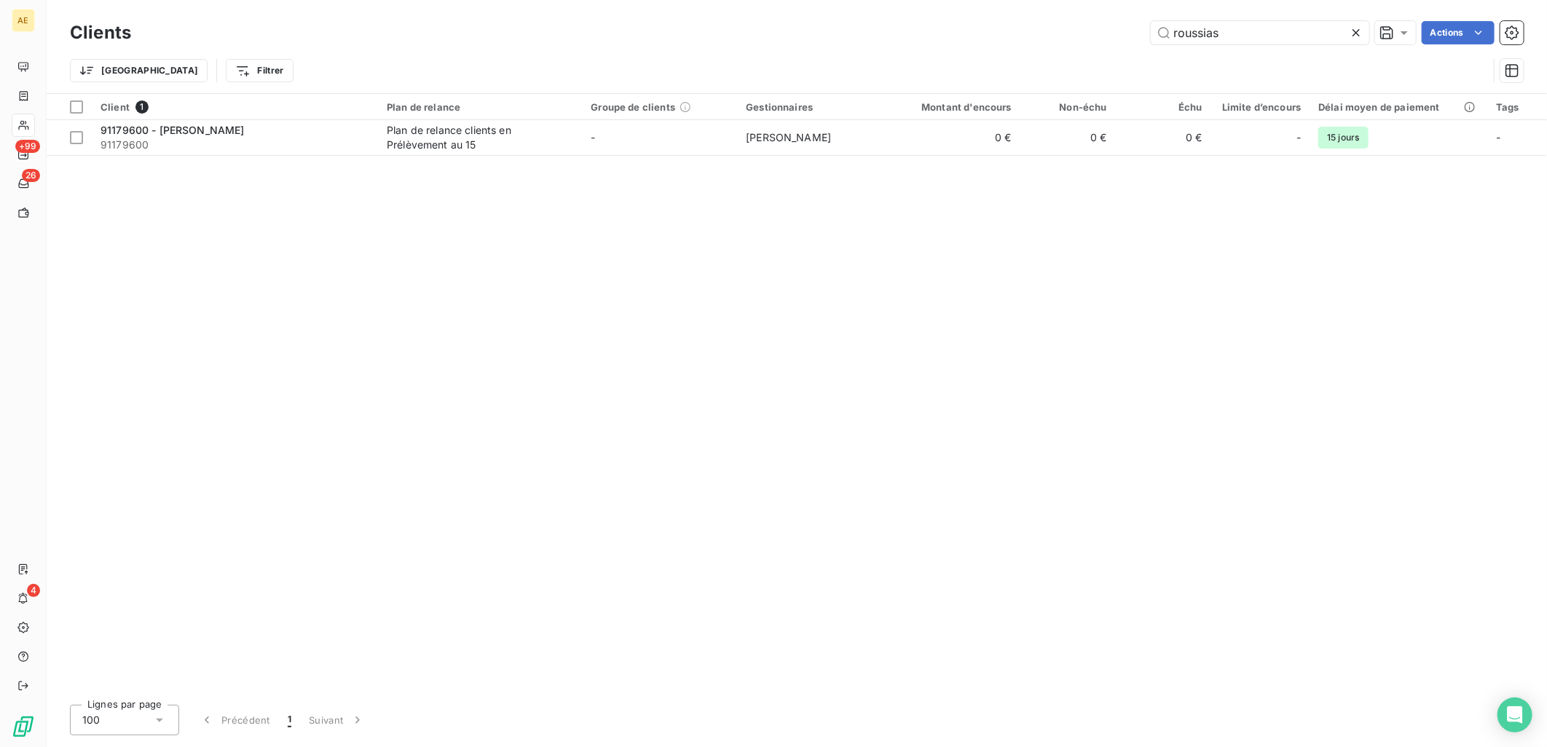
drag, startPoint x: 1231, startPoint y: 29, endPoint x: 1137, endPoint y: 29, distance: 94.7
click at [1137, 29] on div "roussias Actions" at bounding box center [836, 32] width 1375 height 23
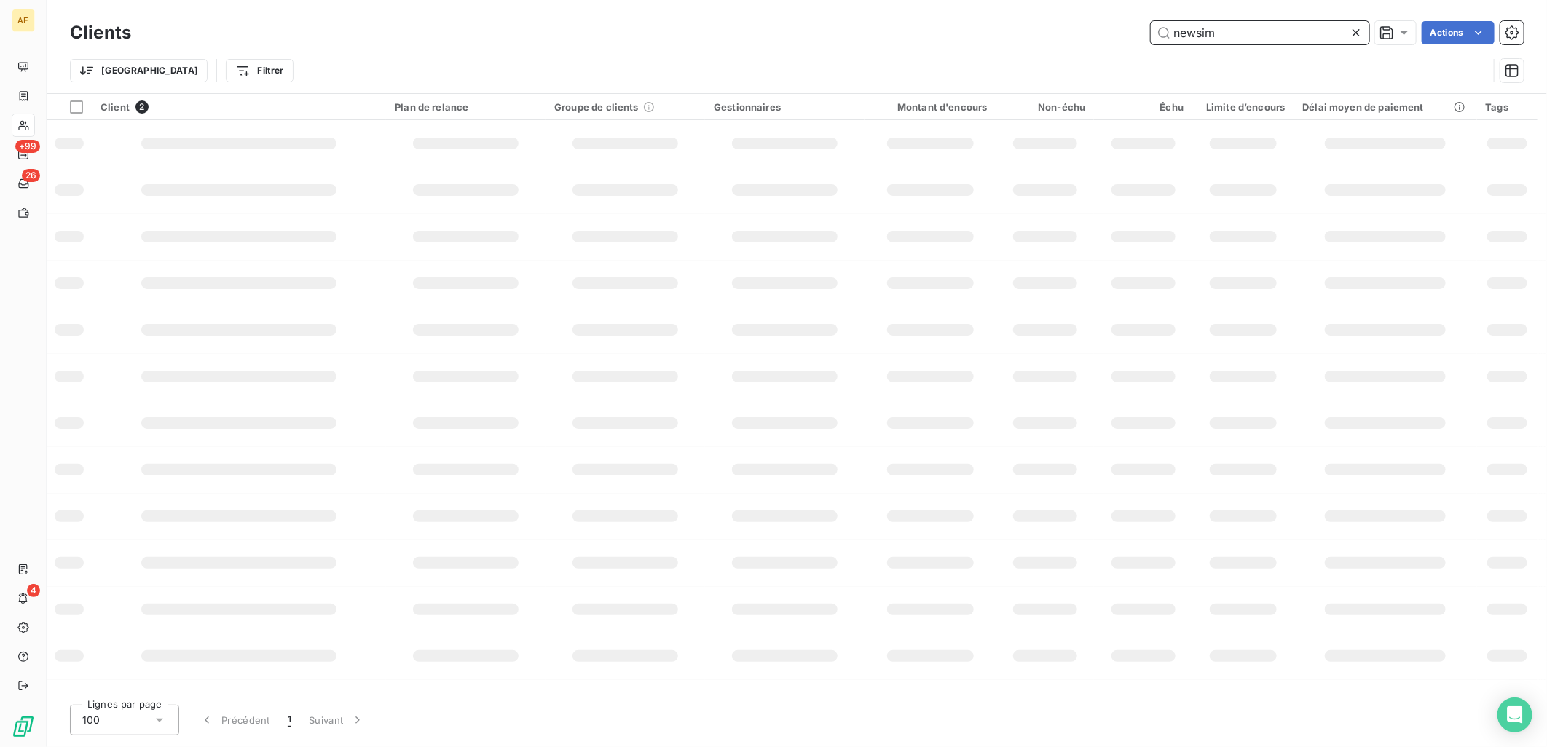
type input "newsim"
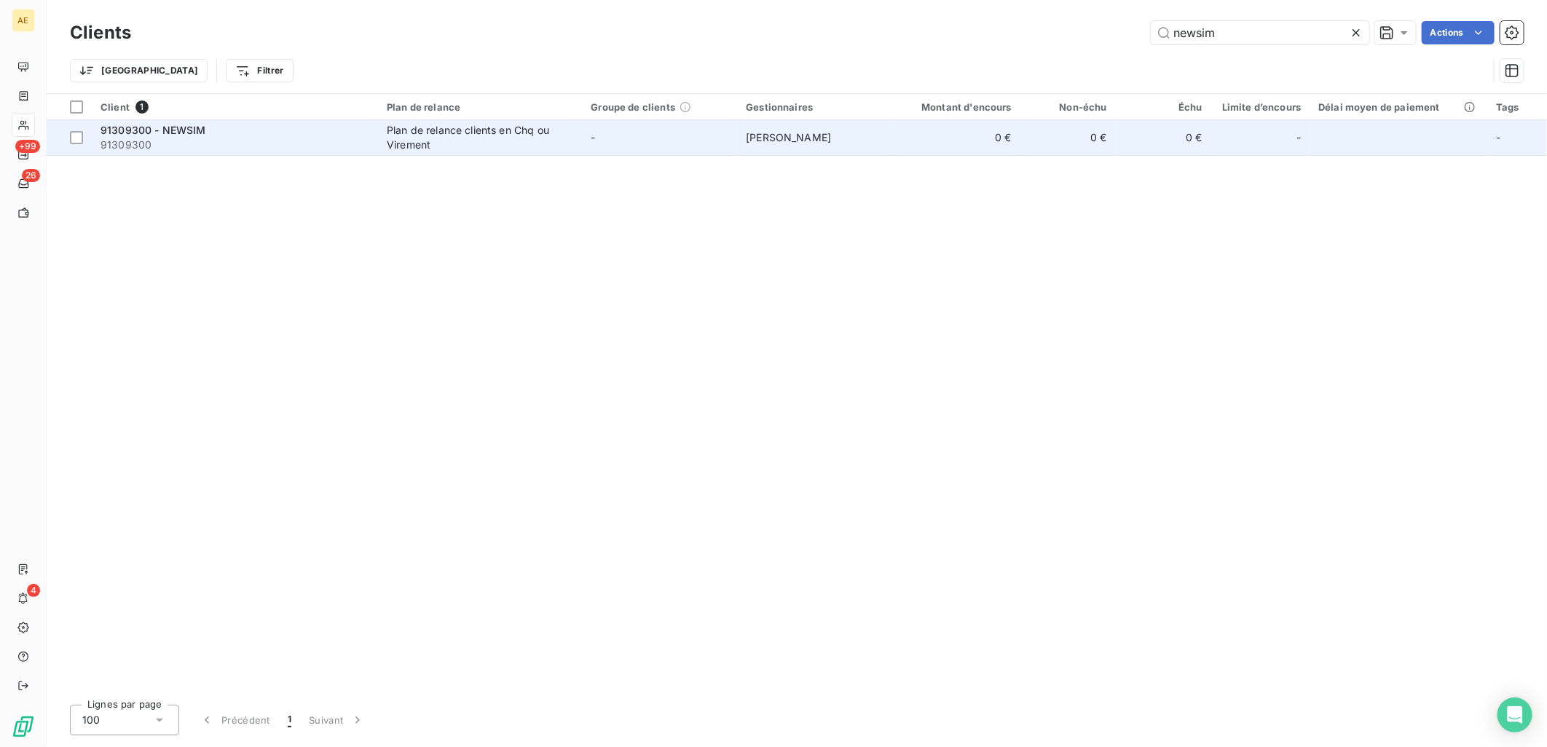
click at [190, 142] on span "91309300" at bounding box center [235, 145] width 269 height 15
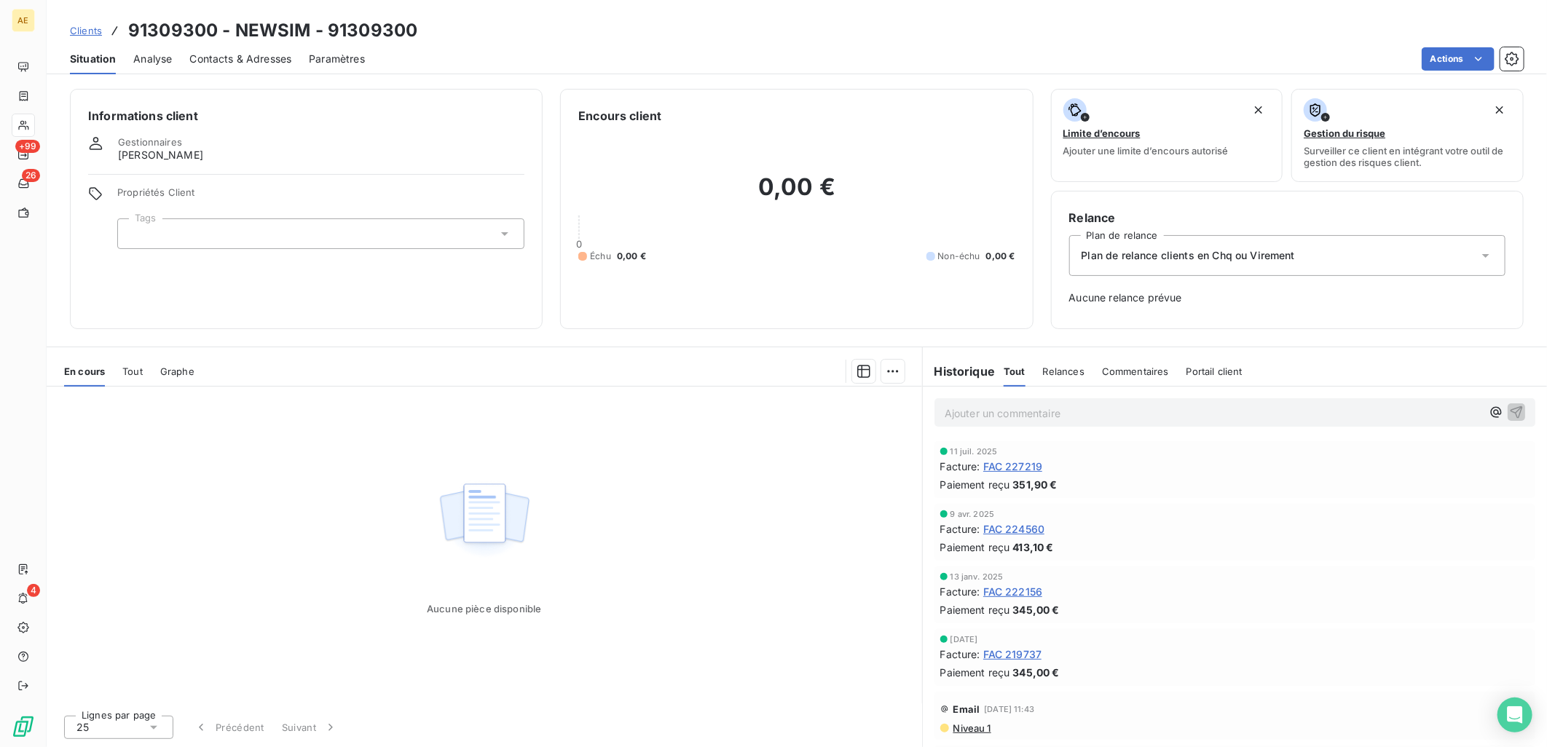
click at [99, 27] on span "Clients" at bounding box center [86, 31] width 32 height 12
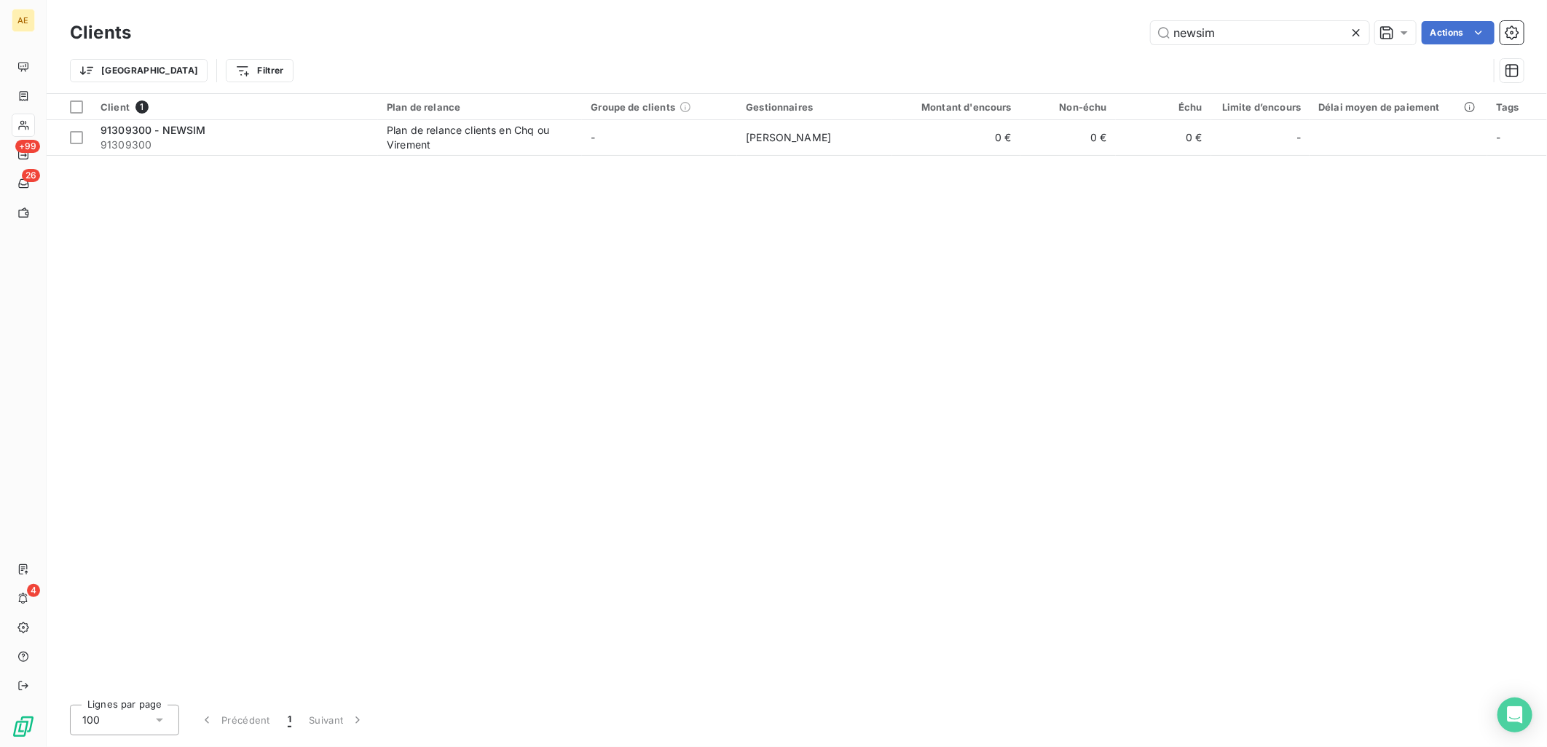
drag, startPoint x: 1261, startPoint y: 35, endPoint x: 829, endPoint y: 38, distance: 432.0
click at [829, 38] on div "newsim Actions" at bounding box center [836, 32] width 1375 height 23
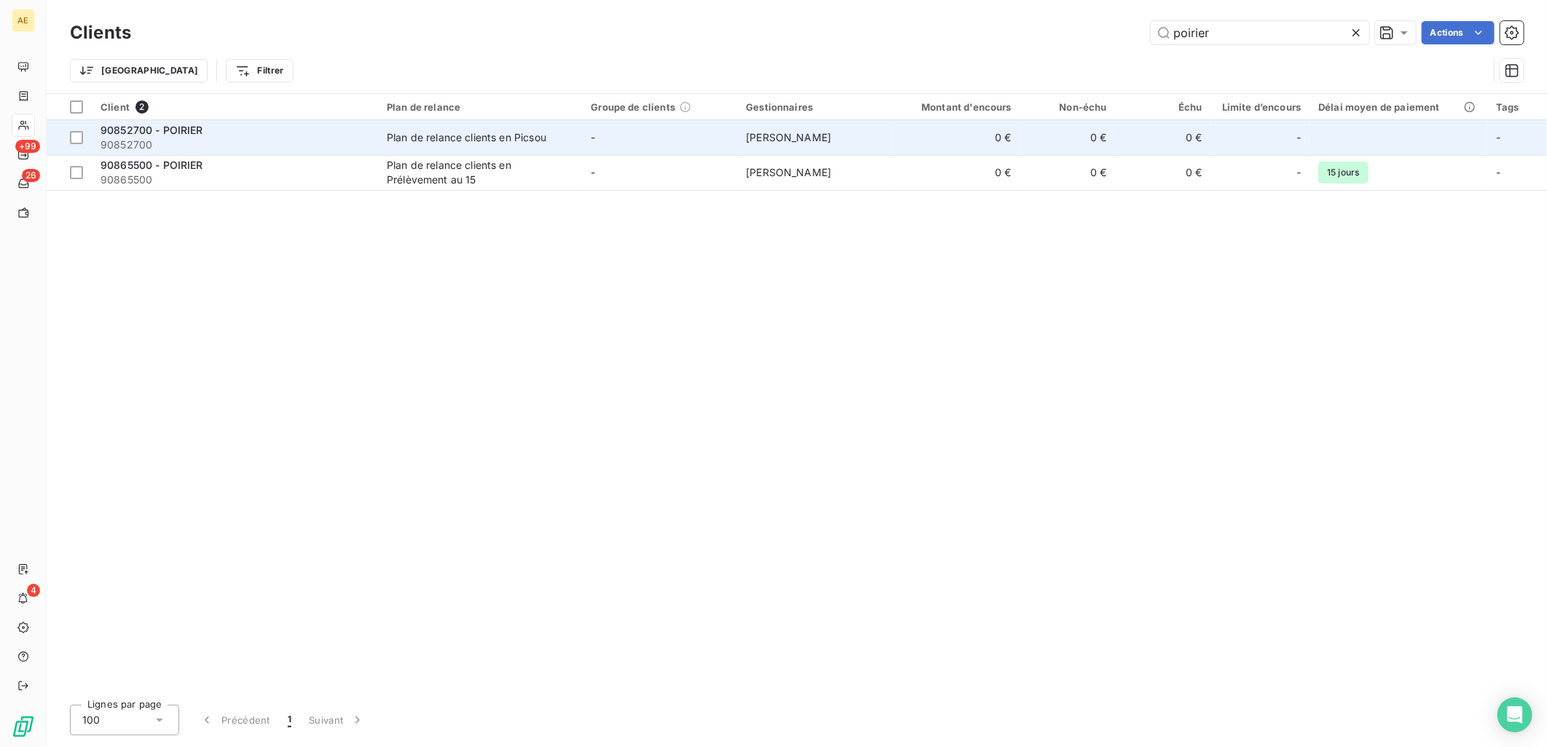
type input "poirier"
click at [328, 148] on span "90852700" at bounding box center [235, 145] width 269 height 15
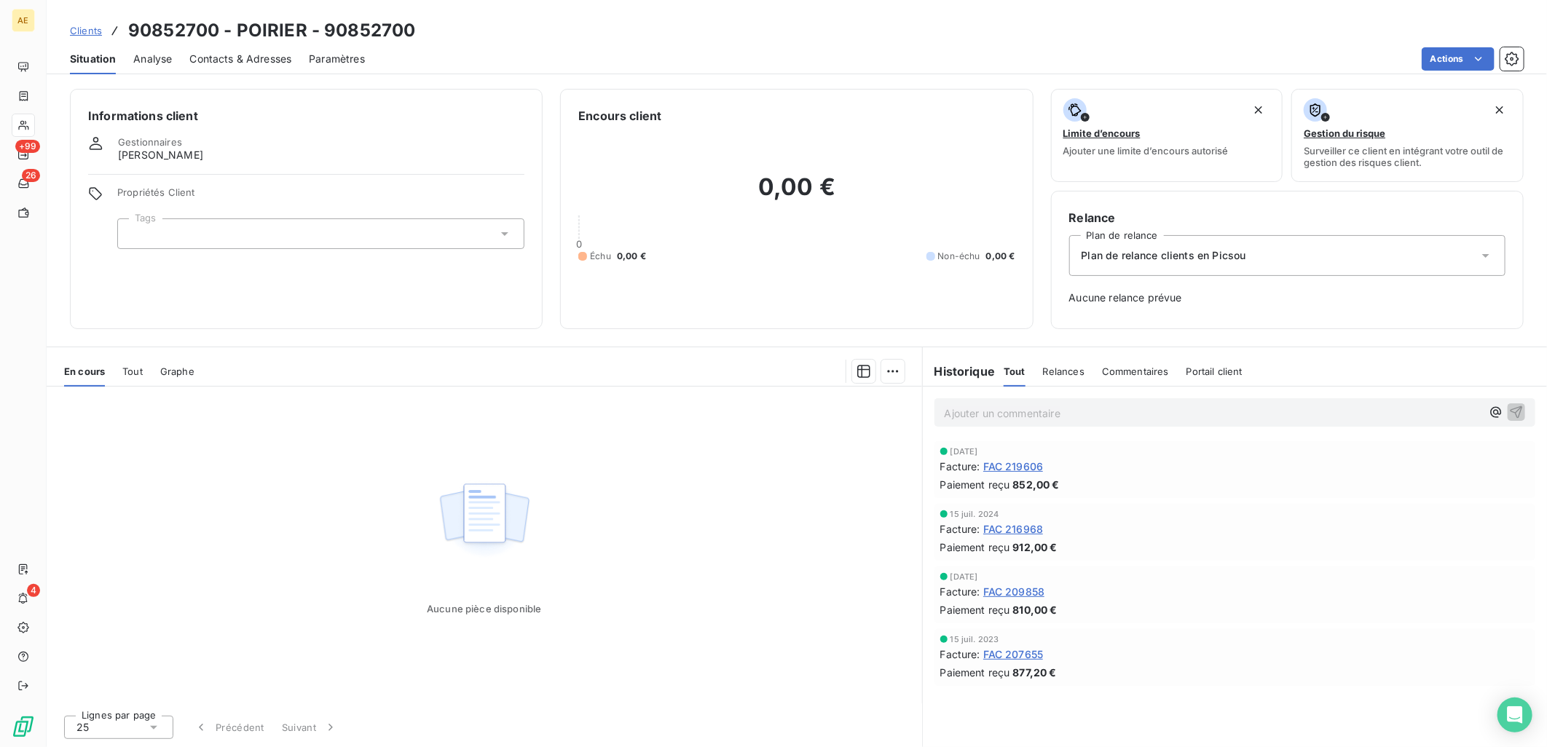
click at [215, 55] on span "Contacts & Adresses" at bounding box center [240, 59] width 102 height 15
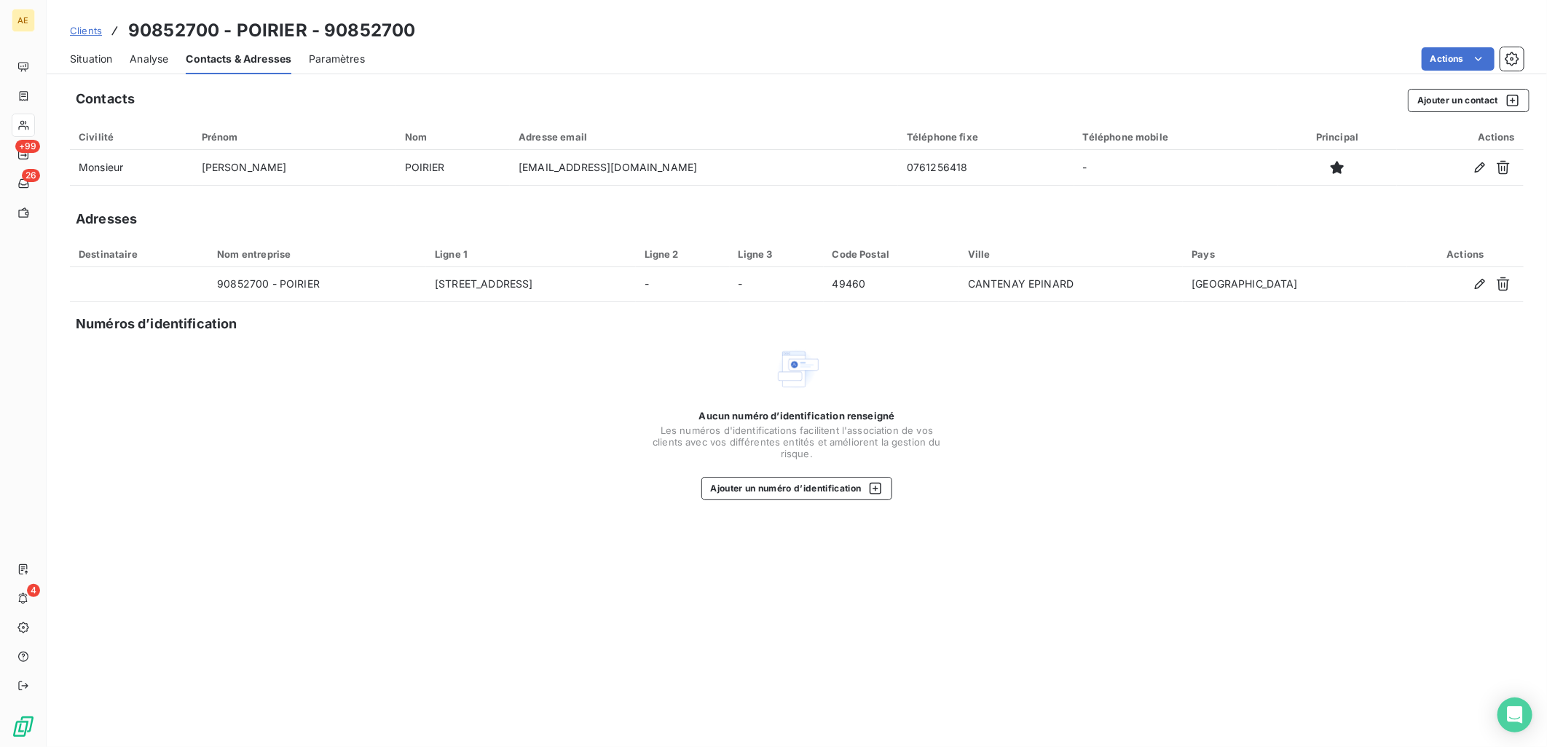
click at [95, 52] on span "Situation" at bounding box center [91, 59] width 42 height 15
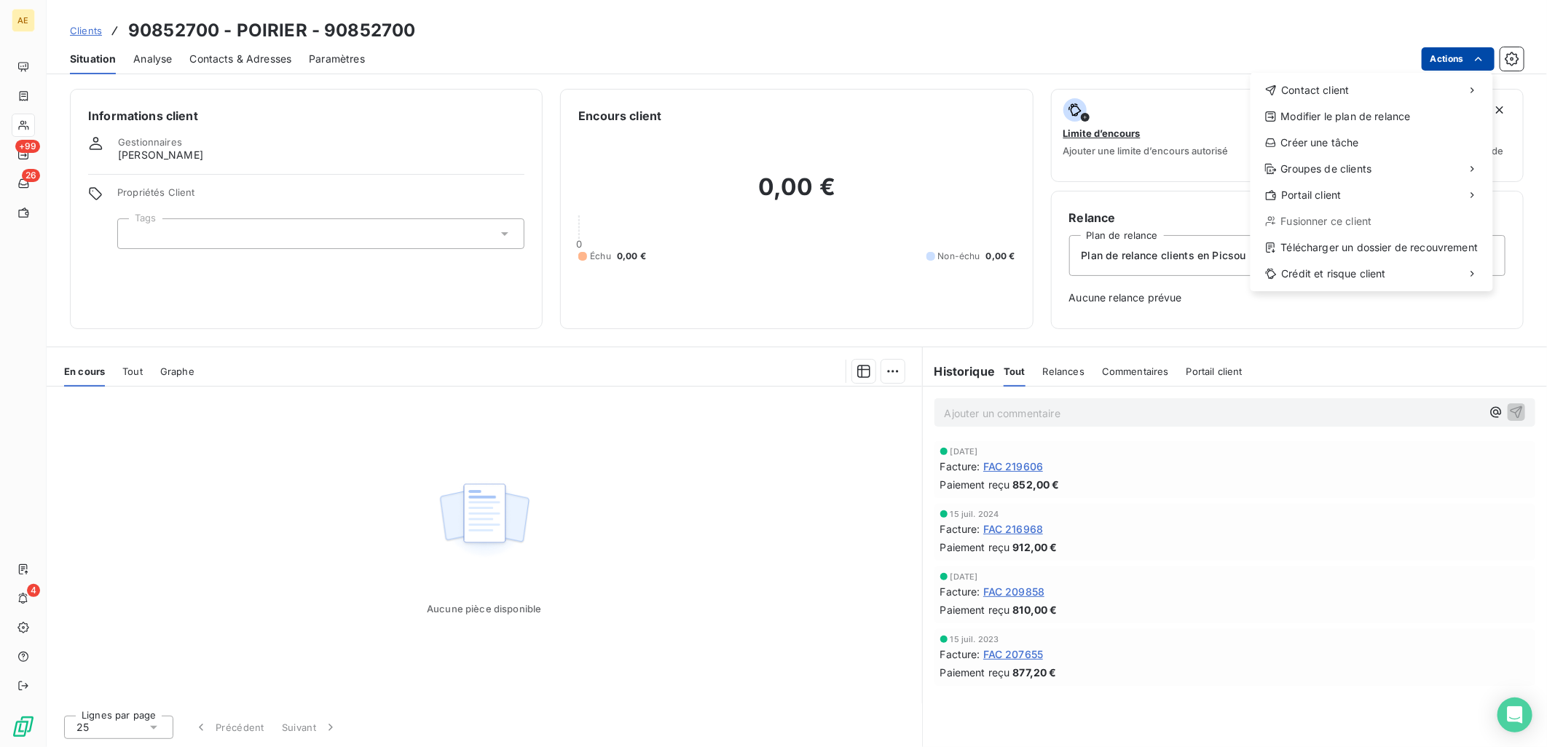
click at [1466, 61] on html "AE +99 26 4 Clients 90852700 - POIRIER - 90852700 Situation Analyse Contacts & …" at bounding box center [773, 373] width 1547 height 747
click at [1304, 147] on div "Créer une tâche" at bounding box center [1372, 142] width 231 height 23
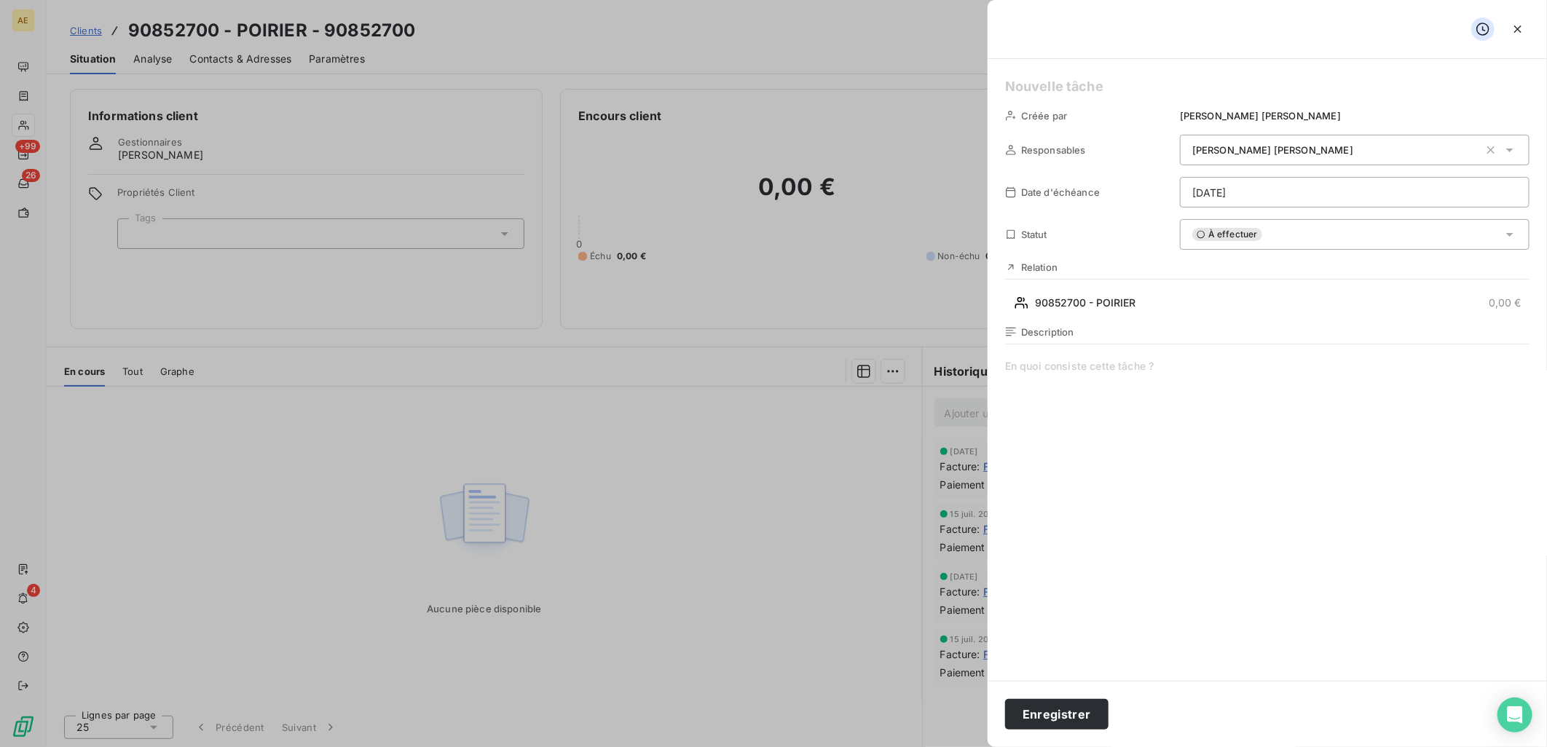
click at [1271, 193] on html "AE +99 26 4 Clients 90852700 - POIRIER - 90852700 Situation Analyse Contacts & …" at bounding box center [773, 373] width 1547 height 747
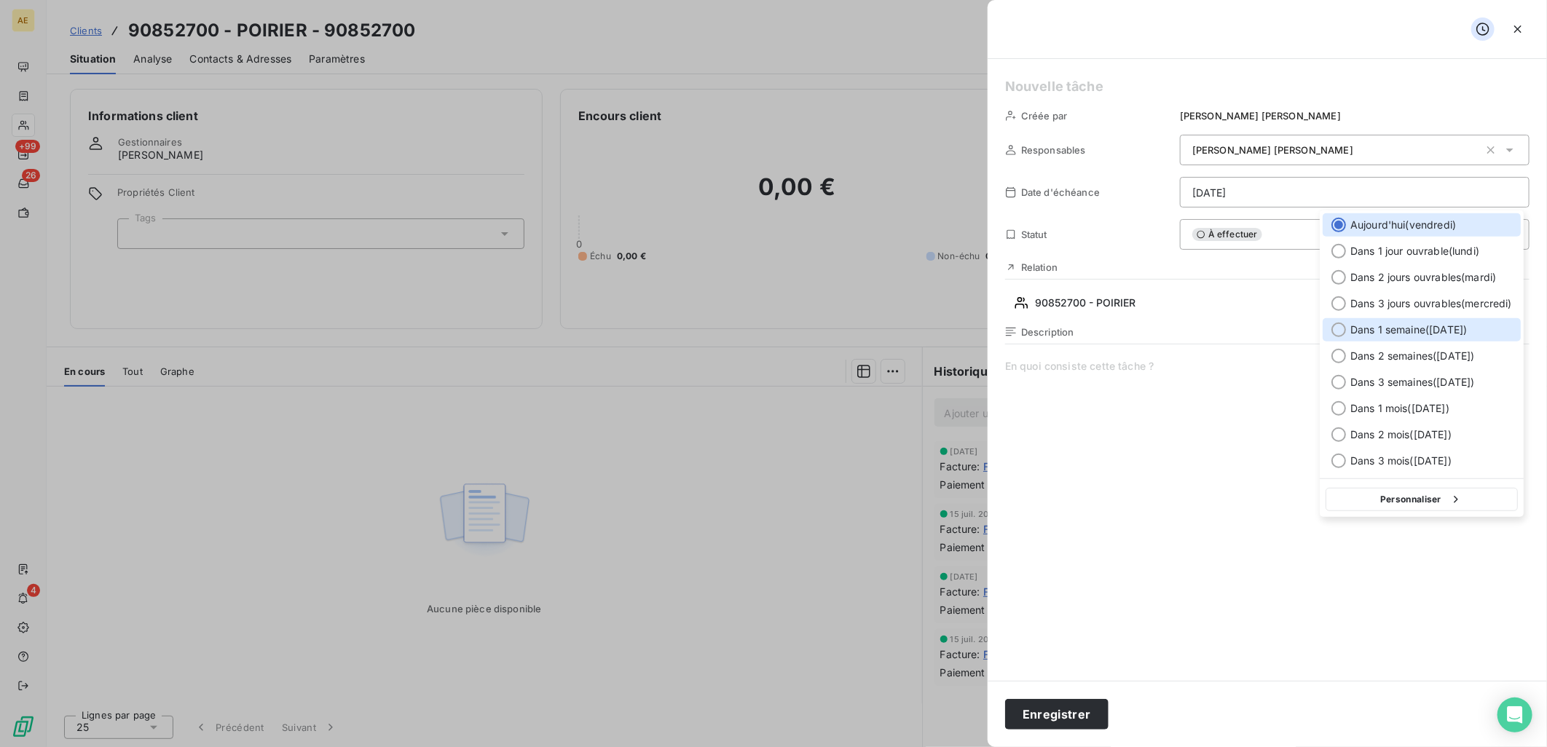
click at [1373, 325] on span "Dans 1 semaine ( [DATE] )" at bounding box center [1409, 330] width 117 height 15
type input "[DATE]"
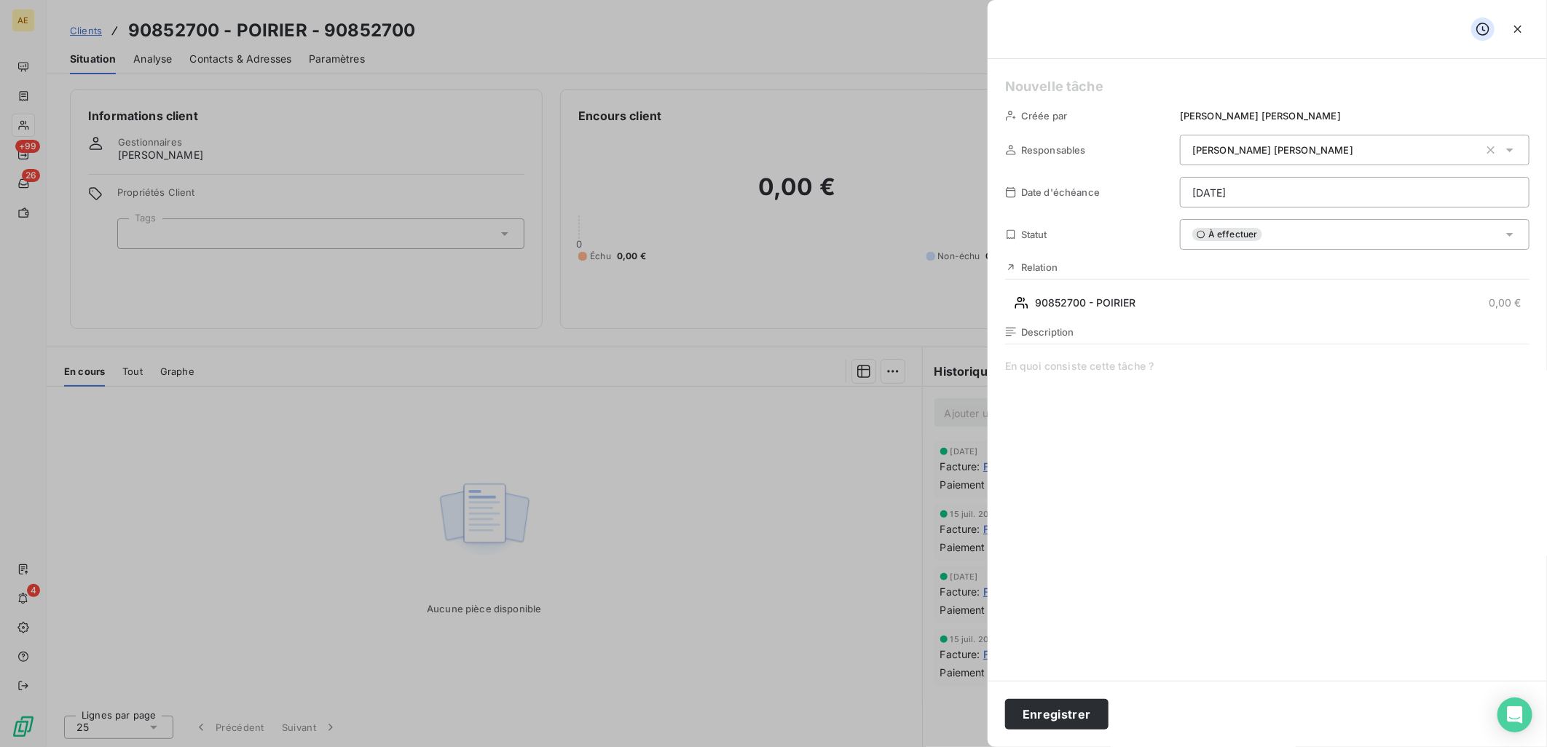
click at [1061, 363] on span at bounding box center [1267, 499] width 525 height 280
click at [1211, 366] on span "remboursement de l'avoir FAC-2025-101*8297 pour un montant de 300 € T.T.C." at bounding box center [1267, 499] width 525 height 280
click at [1414, 366] on span "remboursement de l'avoir FAC-2025-101-8297 pour un montant de 300 € T.T.C." at bounding box center [1267, 499] width 525 height 280
click at [1205, 366] on span "remboursement de l'avoir FAC-2025-101-8297 pour un montant de 300 € T.T.C." at bounding box center [1267, 499] width 525 height 280
click at [1064, 718] on button "Enregistrer" at bounding box center [1056, 714] width 103 height 31
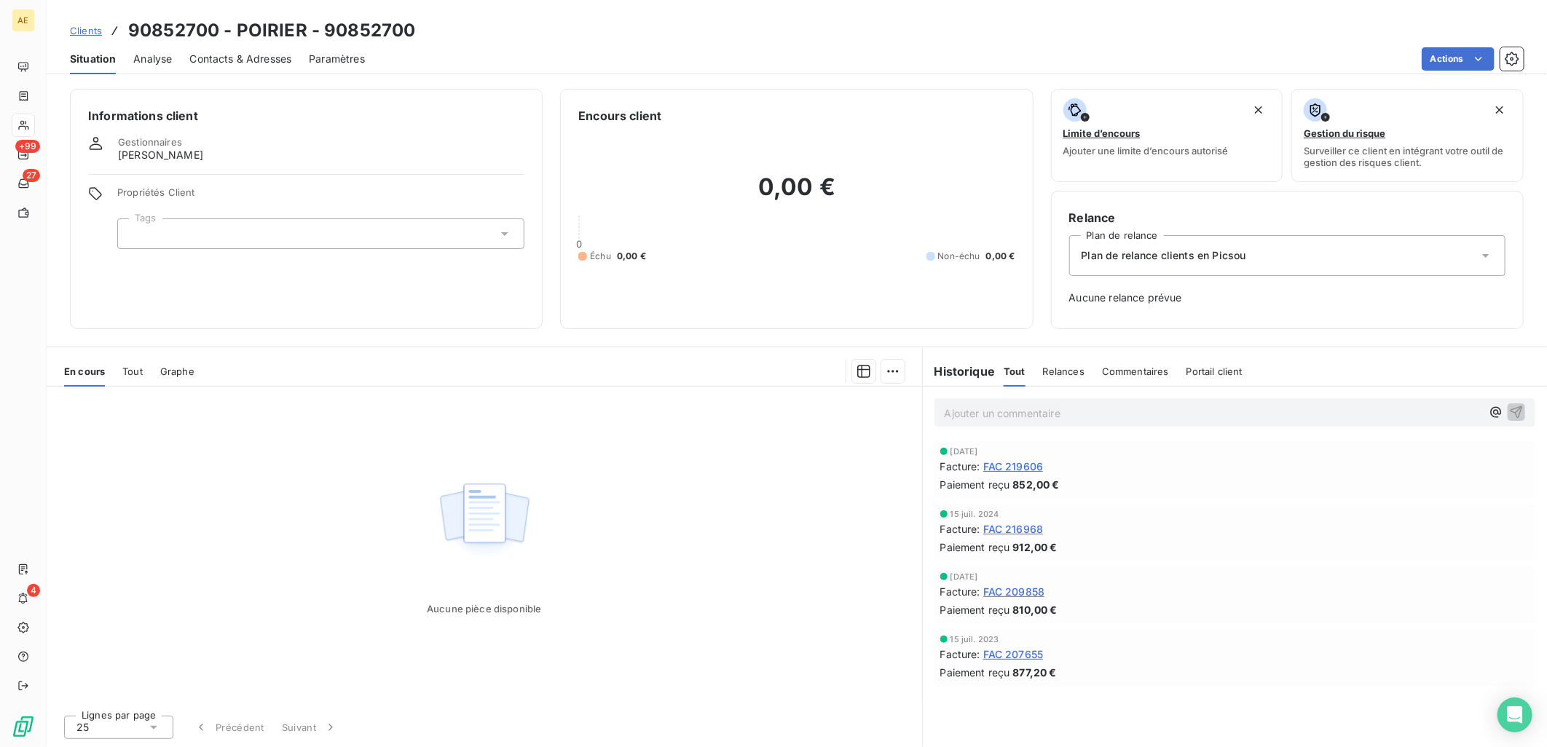
click at [1024, 527] on span "FAC 216968" at bounding box center [1014, 529] width 60 height 15
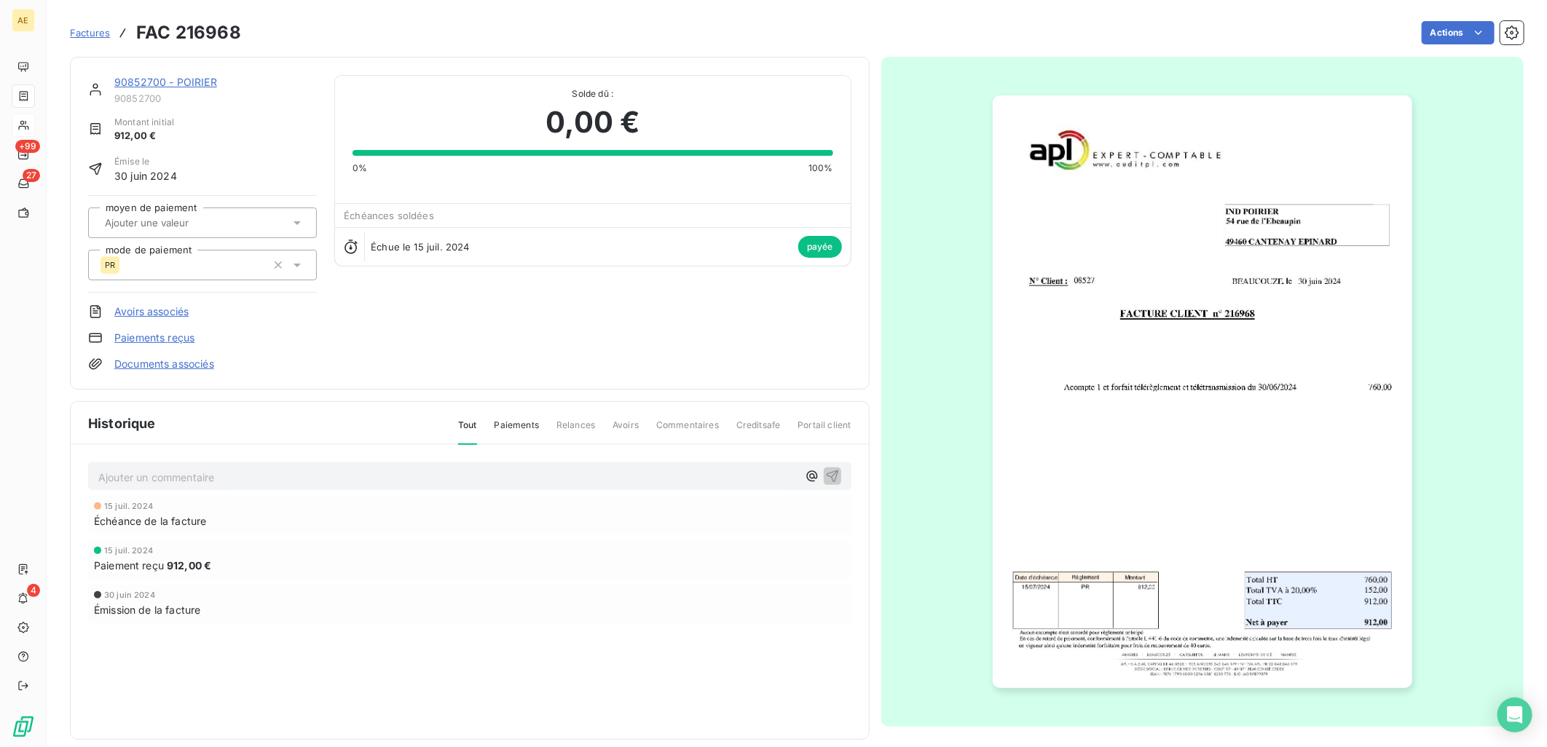
click at [197, 79] on link "90852700 - POIRIER" at bounding box center [165, 82] width 103 height 12
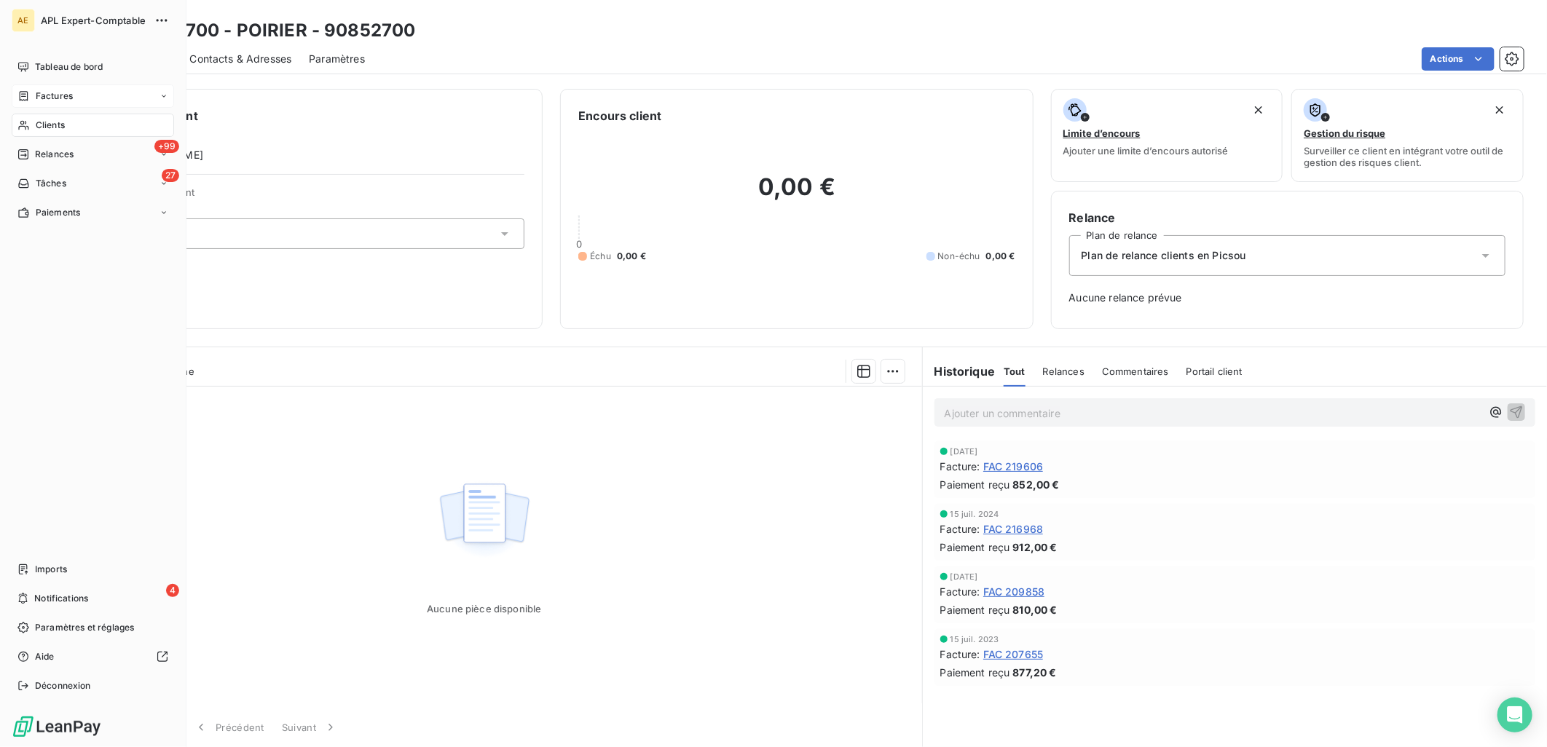
click at [63, 99] on span "Factures" at bounding box center [54, 96] width 37 height 13
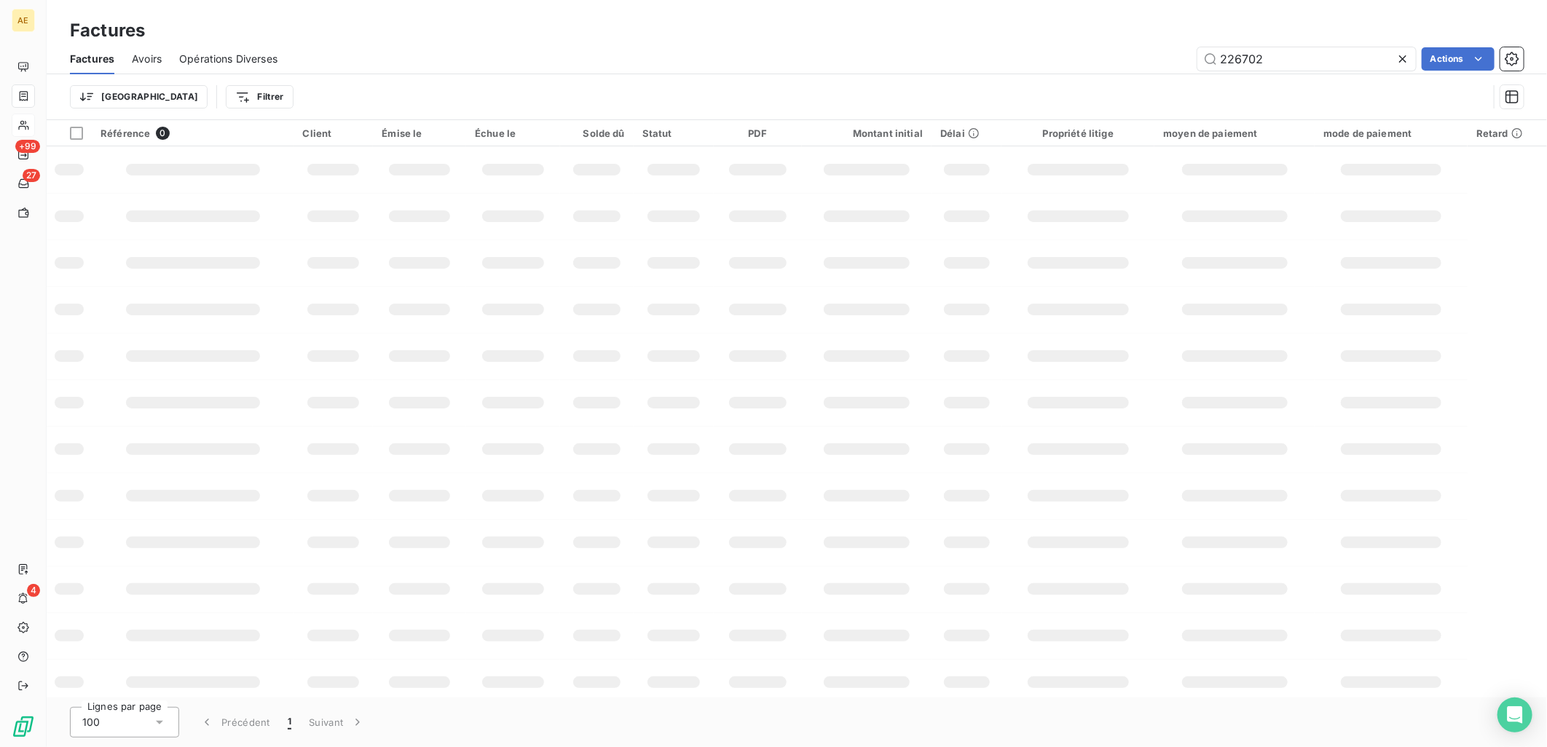
drag, startPoint x: 1305, startPoint y: 66, endPoint x: 1060, endPoint y: 63, distance: 244.8
click at [1060, 63] on div "226702 Actions" at bounding box center [909, 58] width 1229 height 23
type input "150175"
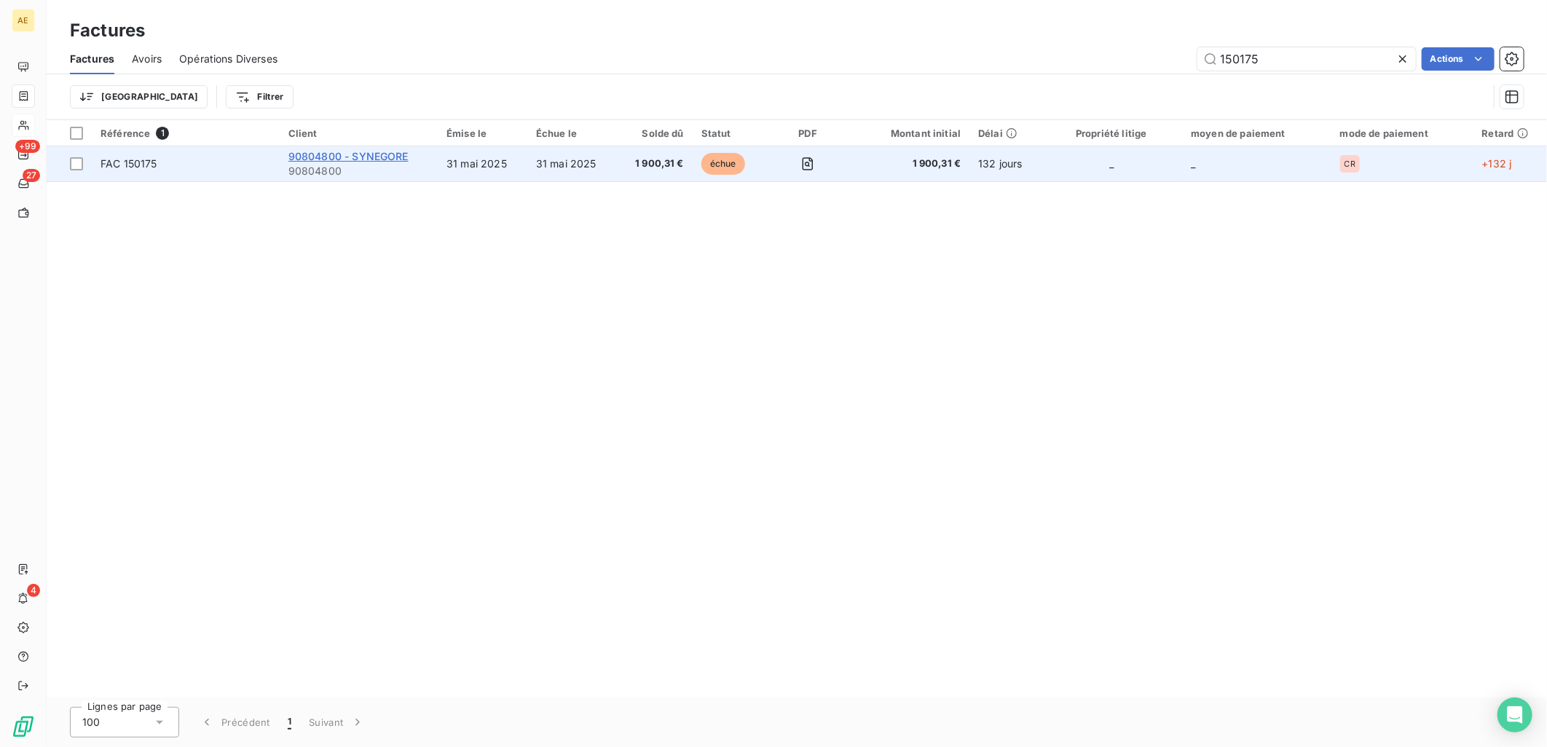
click at [307, 151] on span "90804800 - SYNEGORE" at bounding box center [348, 156] width 120 height 12
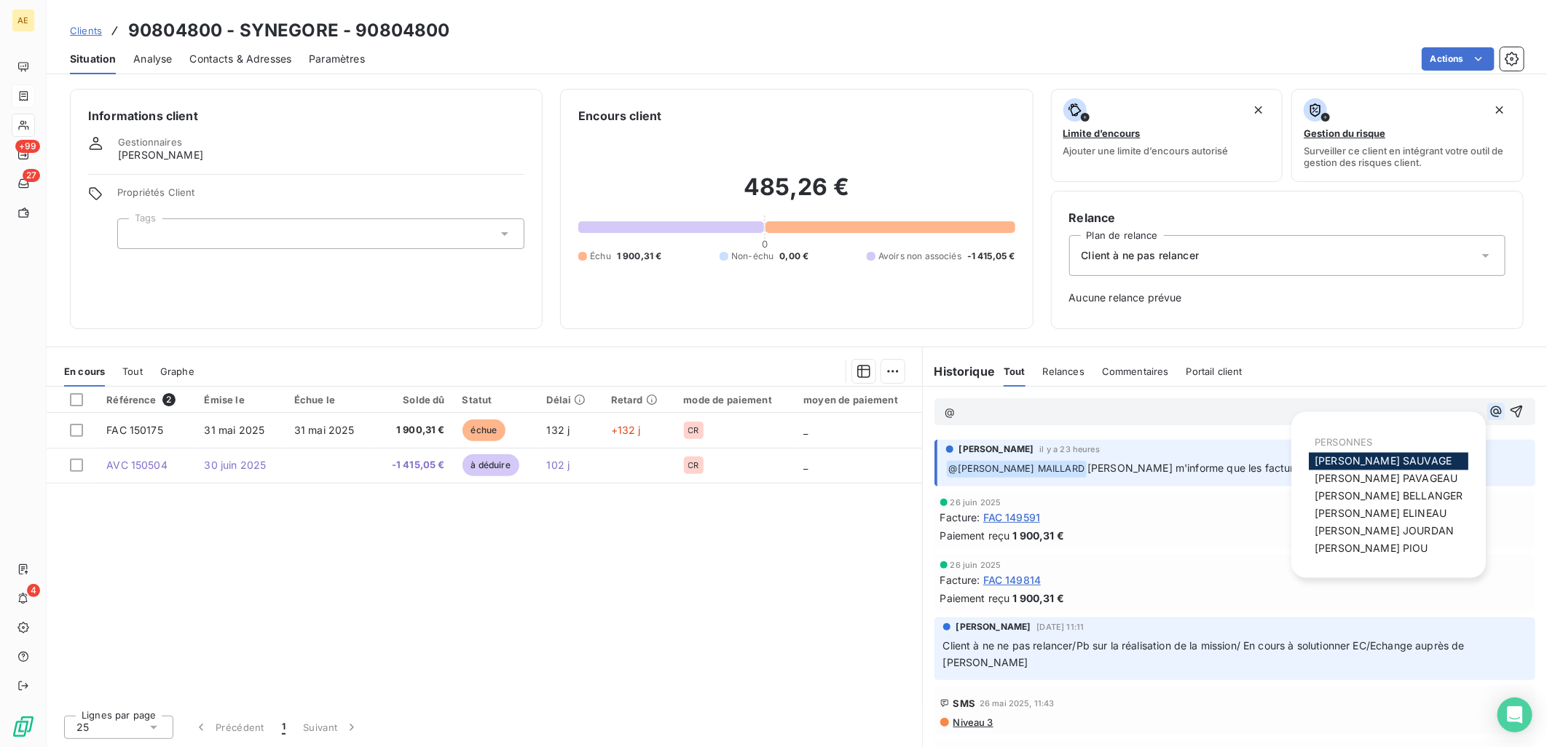
click at [1491, 411] on icon "button" at bounding box center [1496, 412] width 11 height 11
click at [1379, 527] on span "[PERSON_NAME]" at bounding box center [1384, 531] width 139 height 12
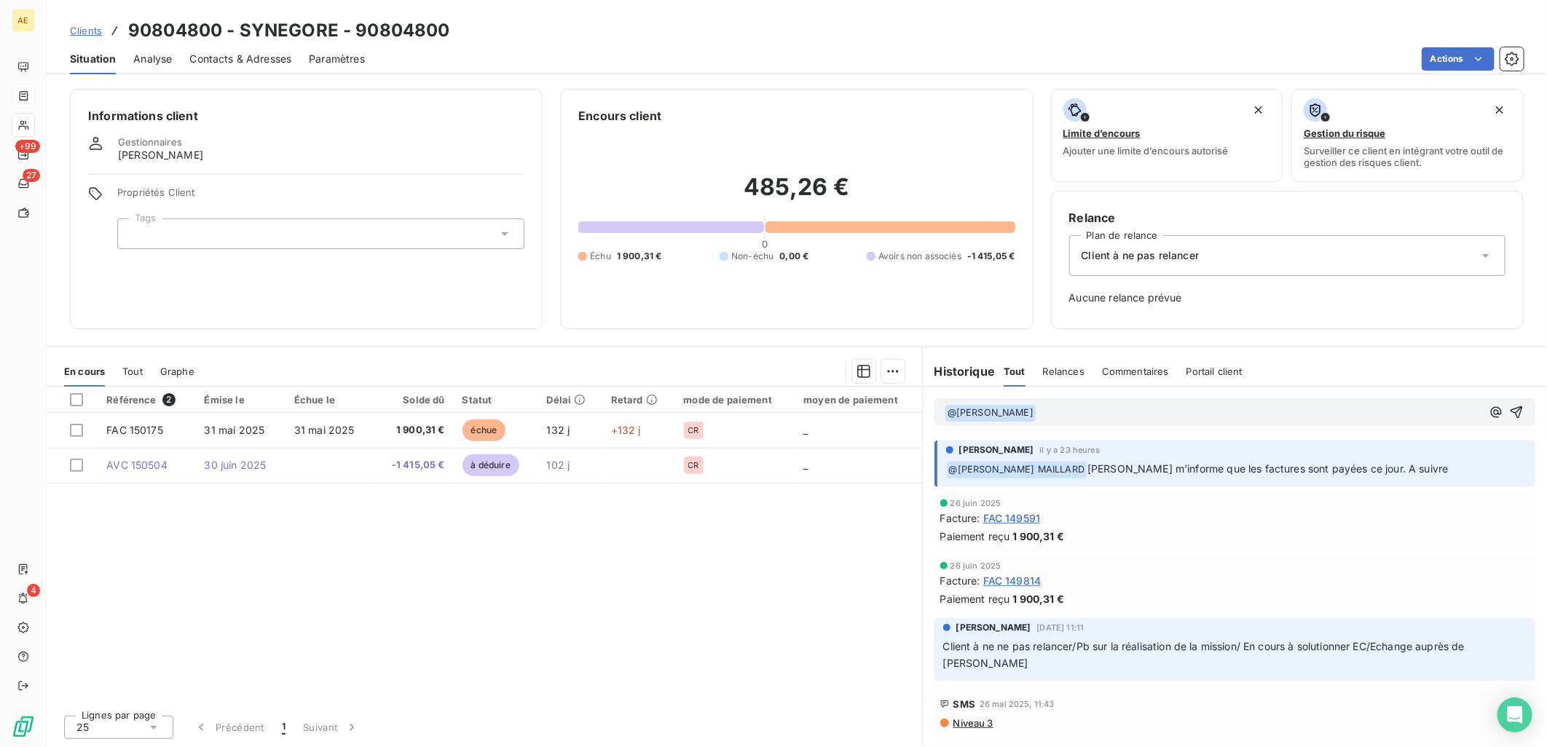
click at [1067, 416] on p "﻿ @ [PERSON_NAME] ﻿ ﻿" at bounding box center [1213, 412] width 537 height 17
click at [1059, 414] on p "﻿ @ [PERSON_NAME] ﻿ ﻿" at bounding box center [1213, 412] width 537 height 17
click at [1439, 413] on p "﻿ @ [PERSON_NAME] ﻿ Bonjour, je te confirme que nous avons bien reçu les vireme…" at bounding box center [1213, 412] width 537 height 17
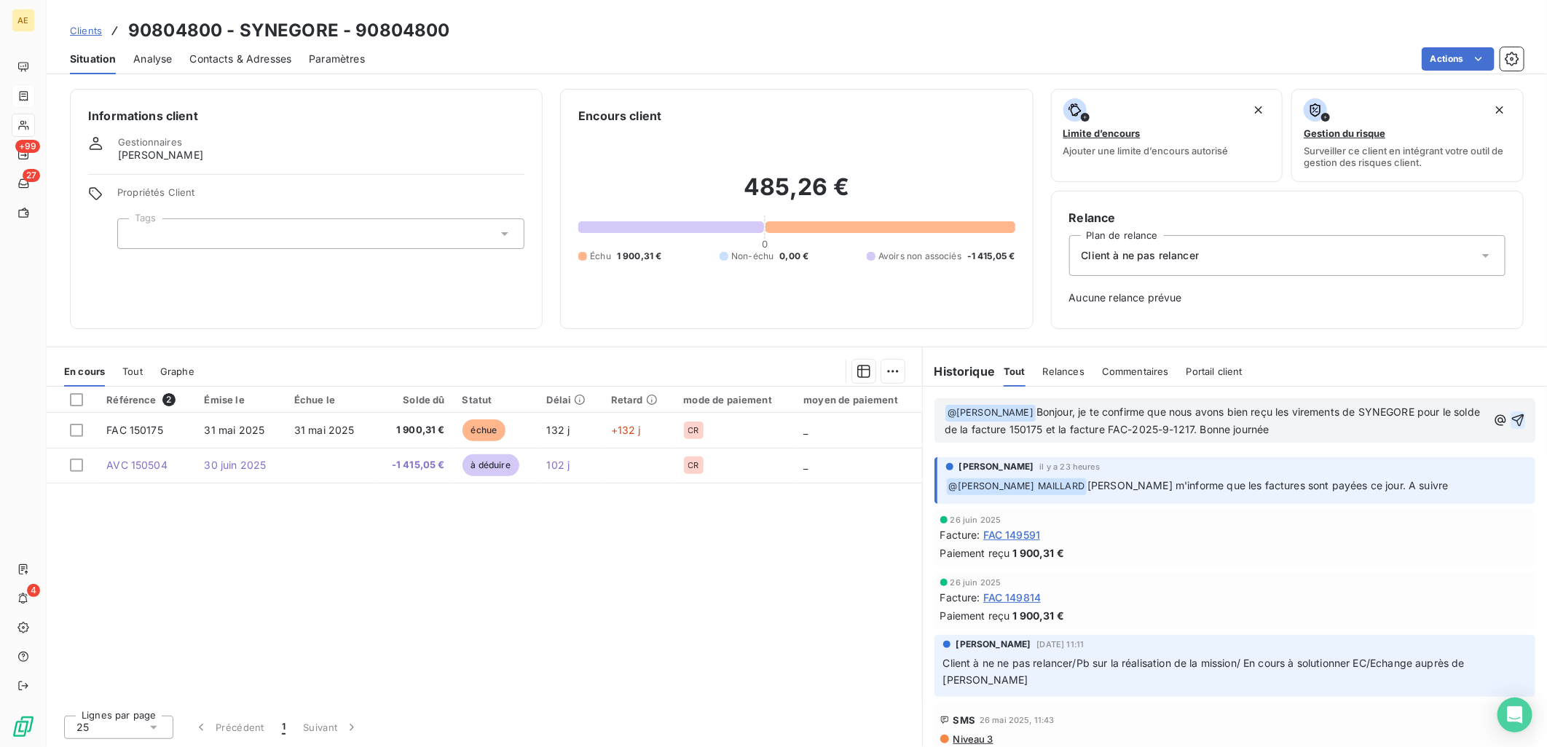
click at [1512, 423] on icon "button" at bounding box center [1518, 421] width 12 height 12
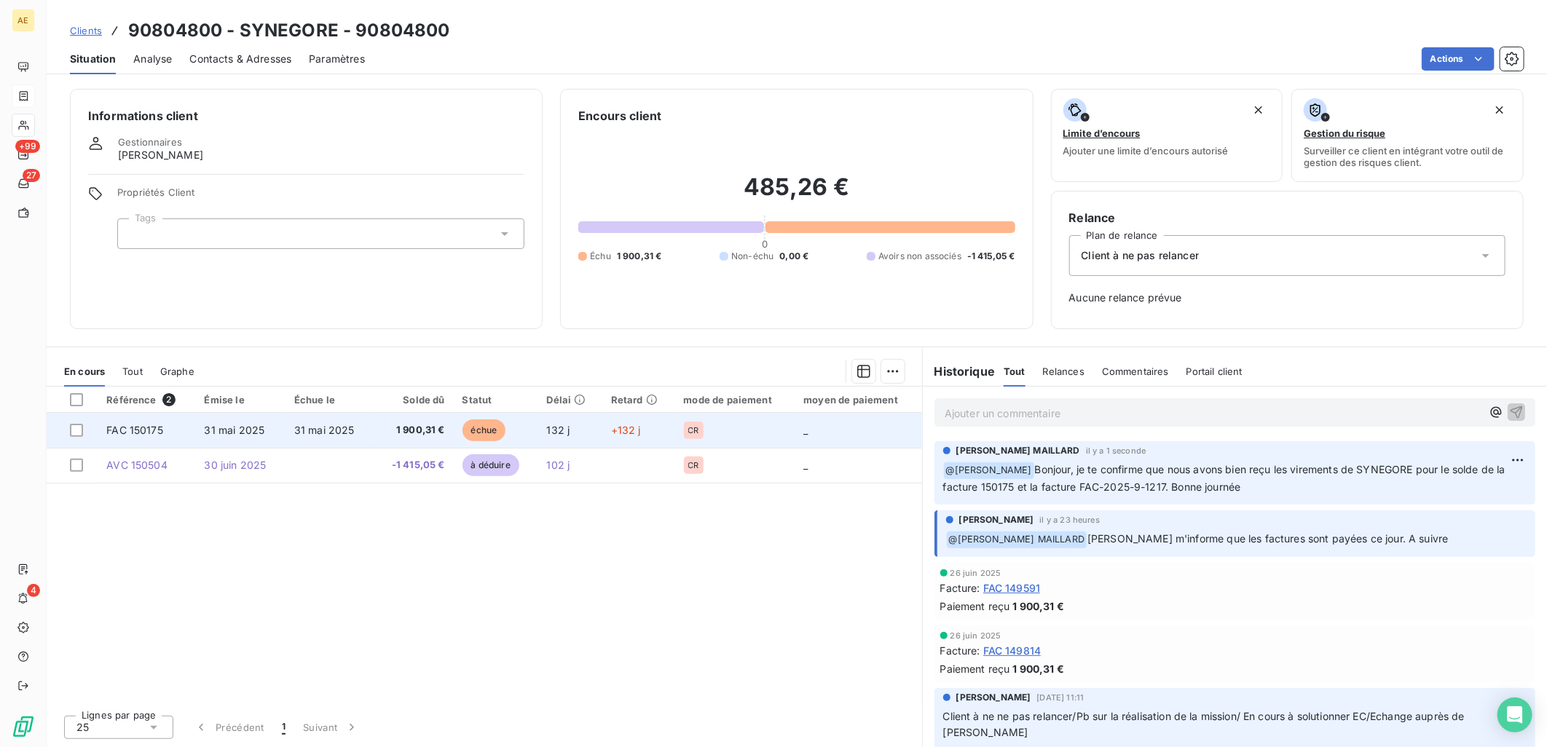
click at [352, 442] on td "31 mai 2025" at bounding box center [330, 430] width 88 height 35
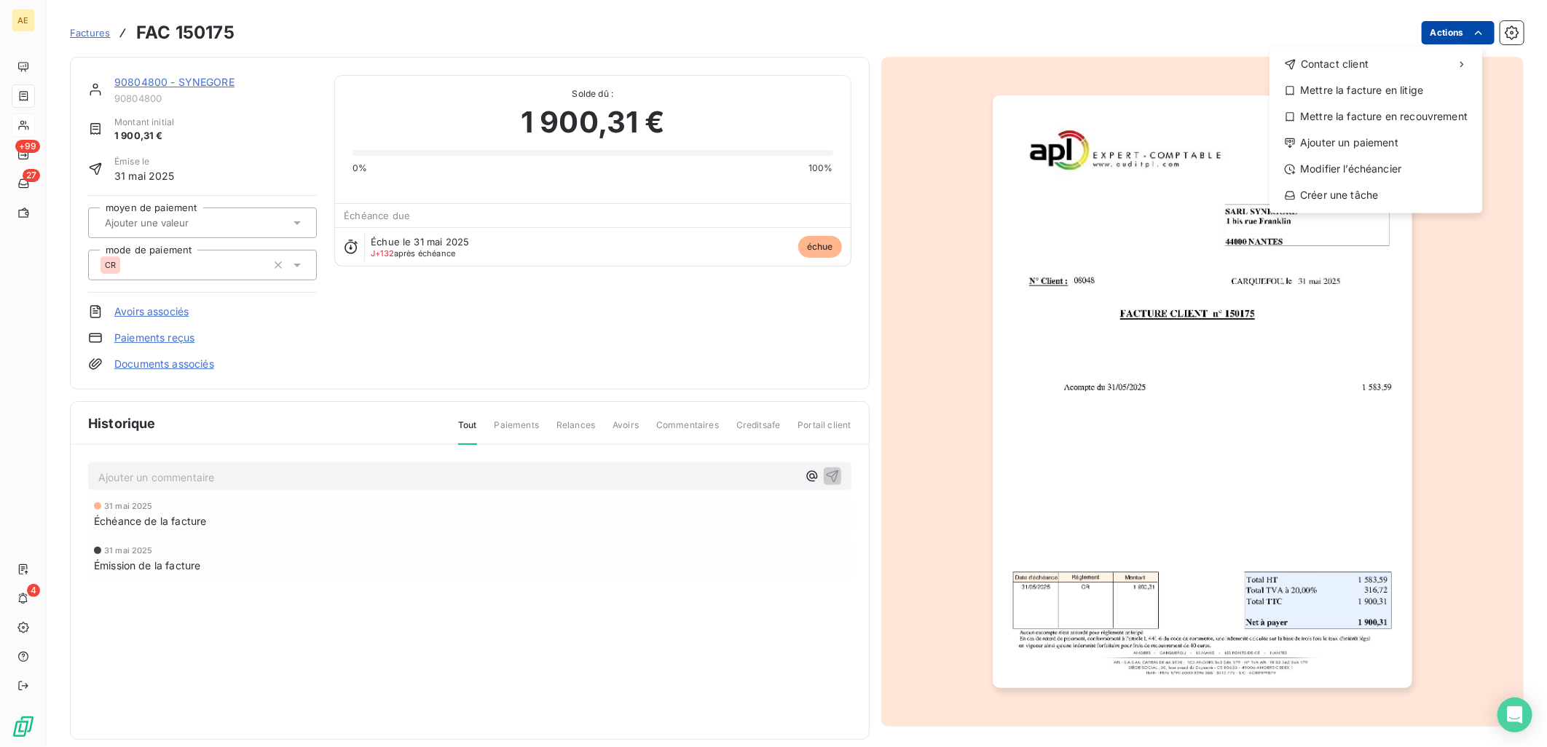
click at [1459, 33] on html "AE +99 27 4 Factures FAC 150175 Actions Contact client Mettre la facture en lit…" at bounding box center [773, 373] width 1547 height 747
click at [1365, 146] on div "Ajouter un paiement" at bounding box center [1376, 142] width 201 height 23
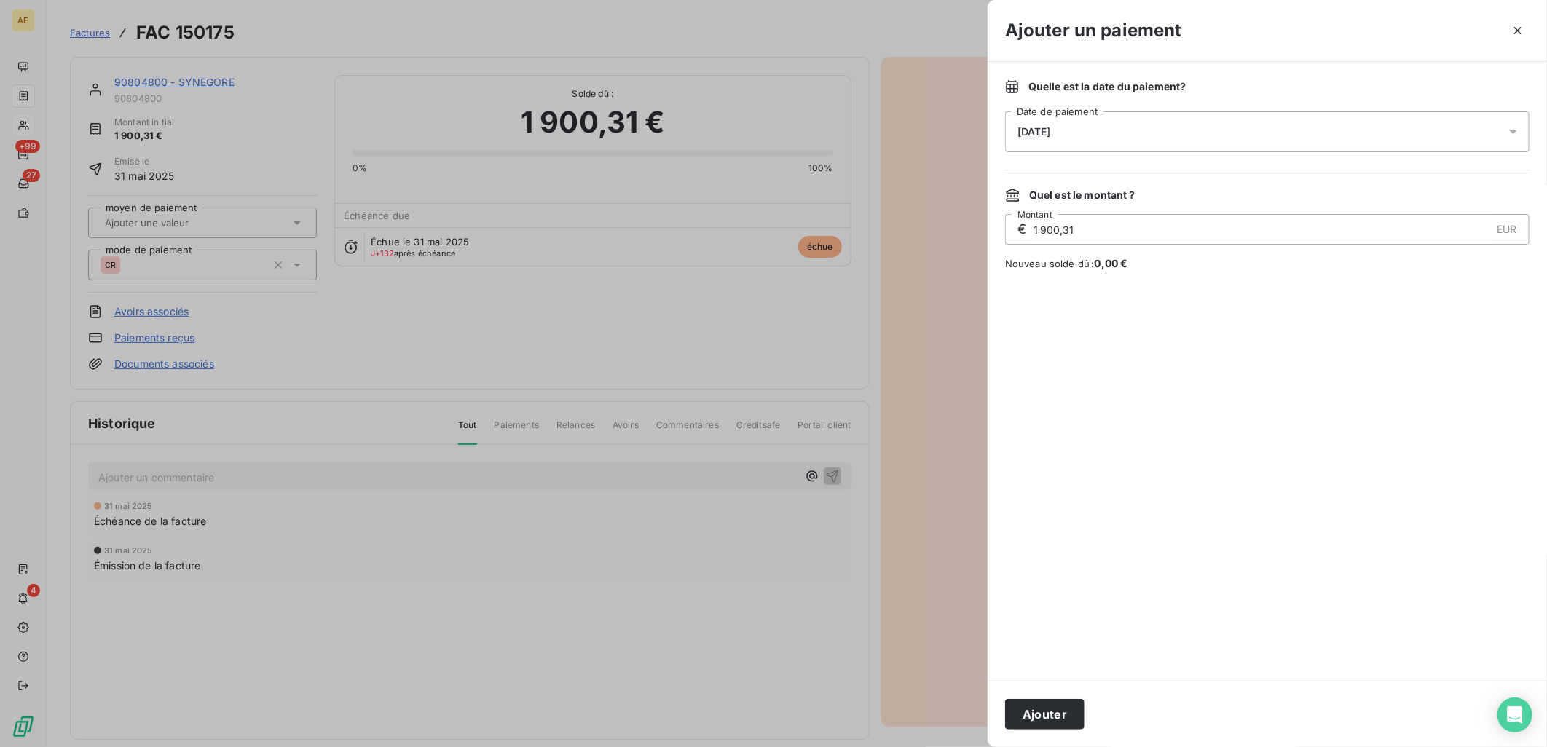
click at [1083, 227] on input "1 900,31" at bounding box center [1261, 229] width 459 height 29
type input "485,26"
click at [1029, 709] on button "Ajouter" at bounding box center [1044, 714] width 79 height 31
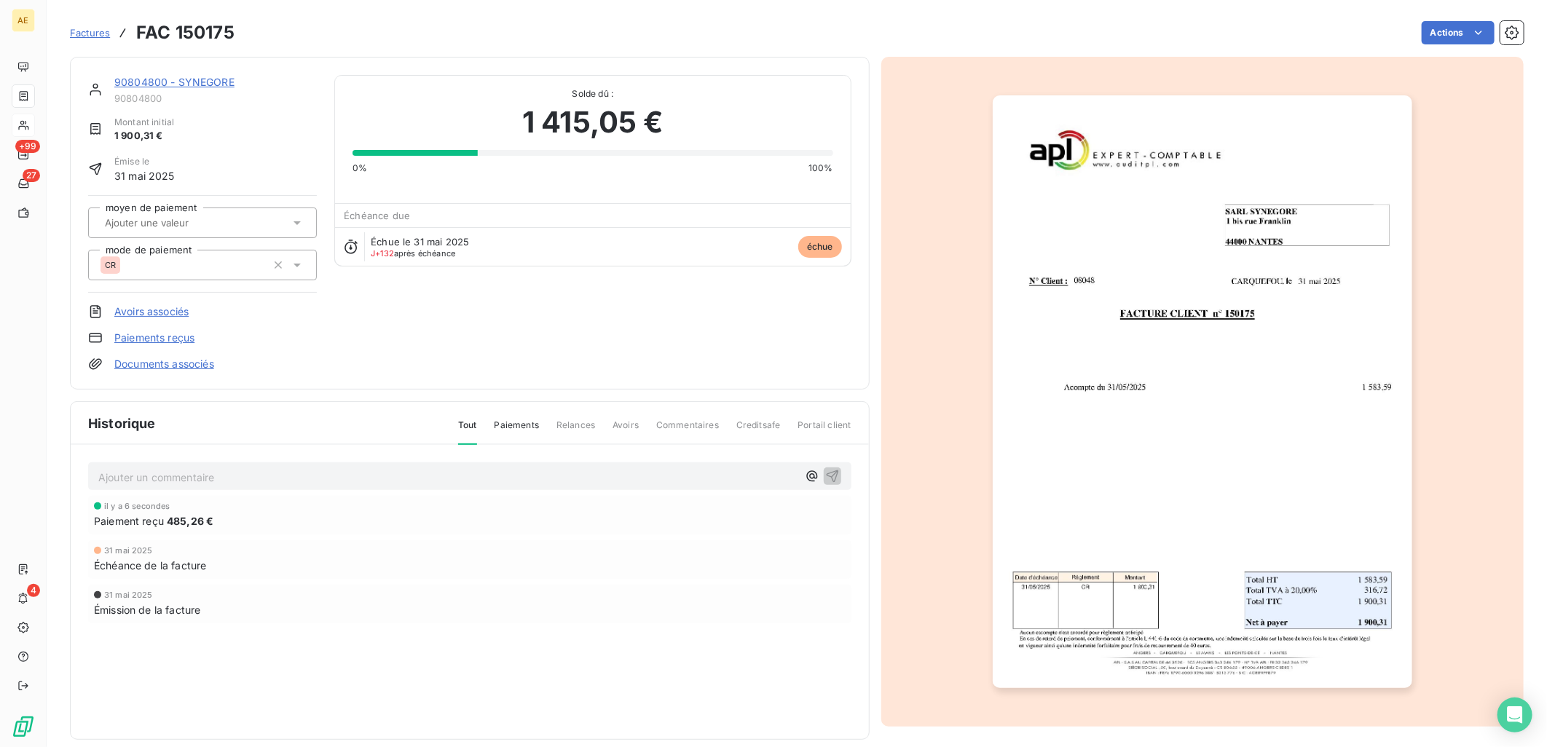
click at [173, 307] on link "Avoirs associés" at bounding box center [151, 312] width 74 height 15
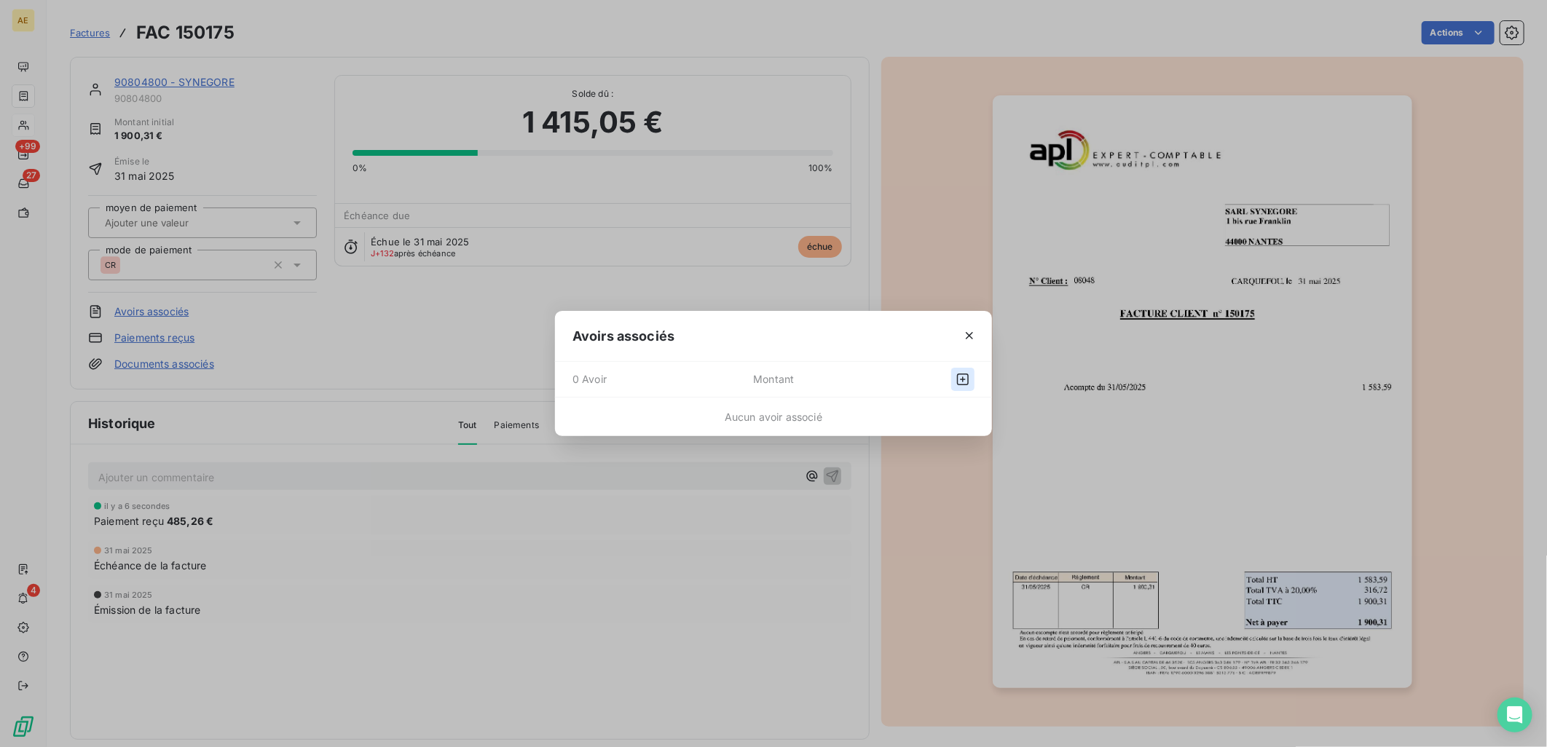
click at [965, 379] on icon "button" at bounding box center [963, 379] width 15 height 15
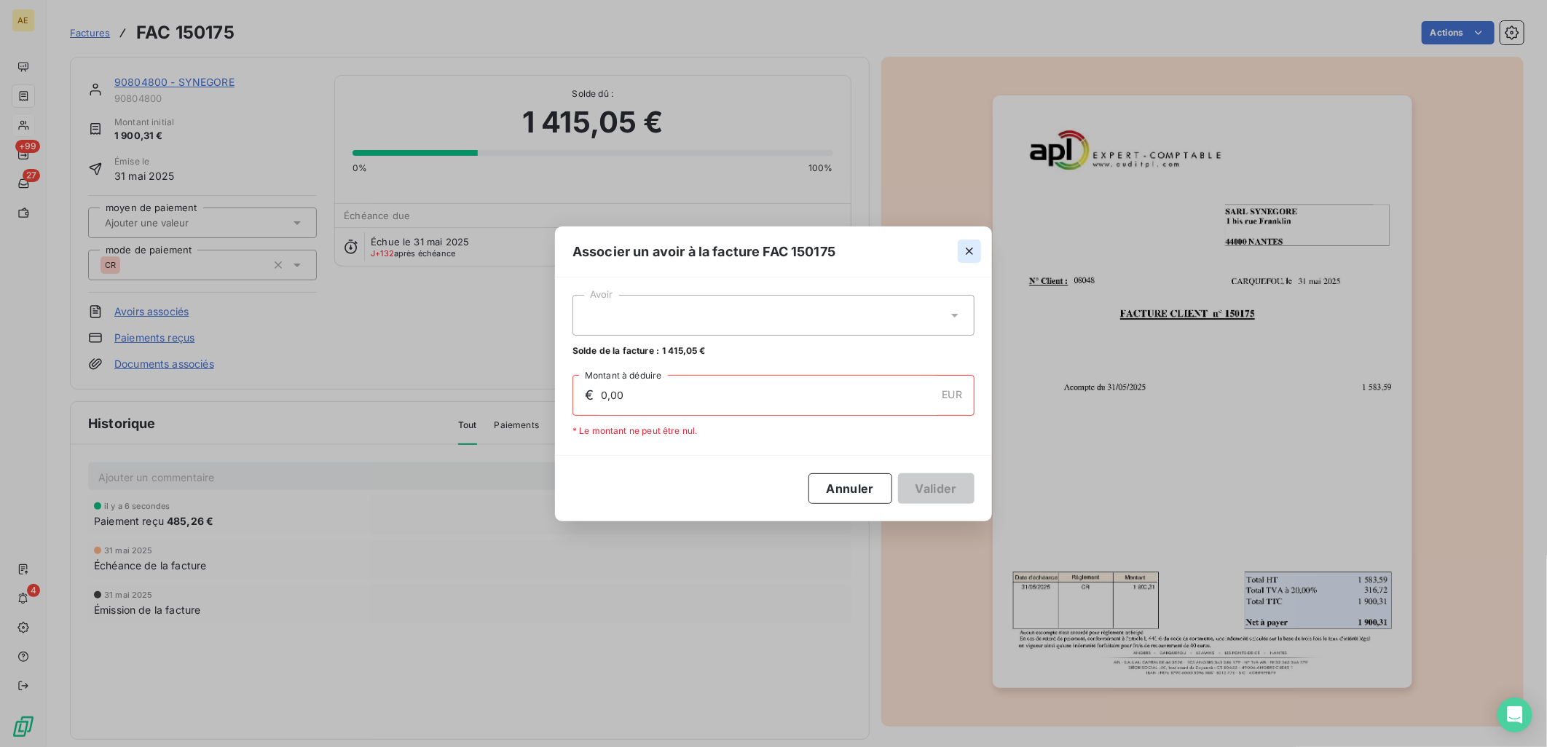
click at [964, 248] on icon "button" at bounding box center [969, 251] width 15 height 15
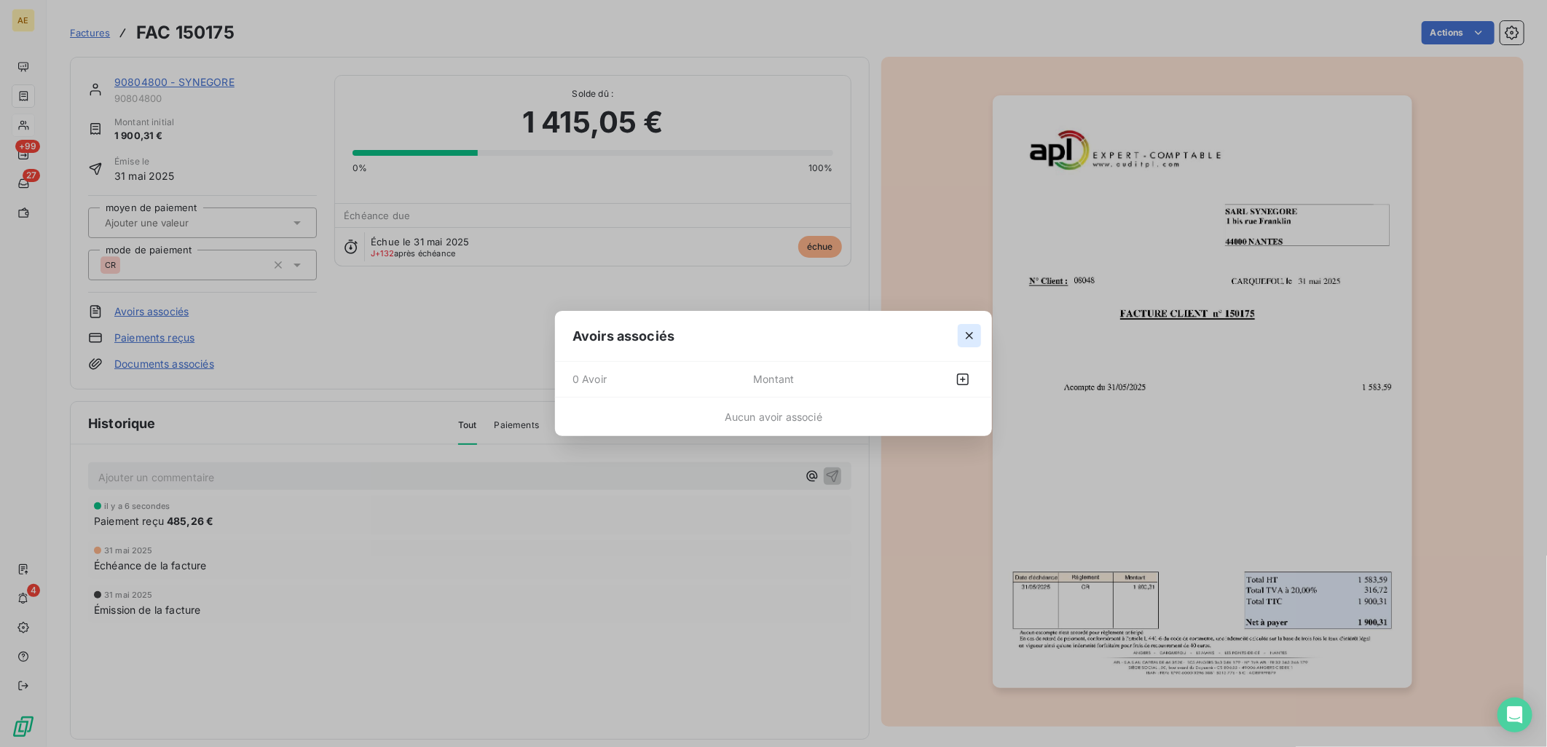
click at [973, 337] on icon "button" at bounding box center [969, 336] width 15 height 15
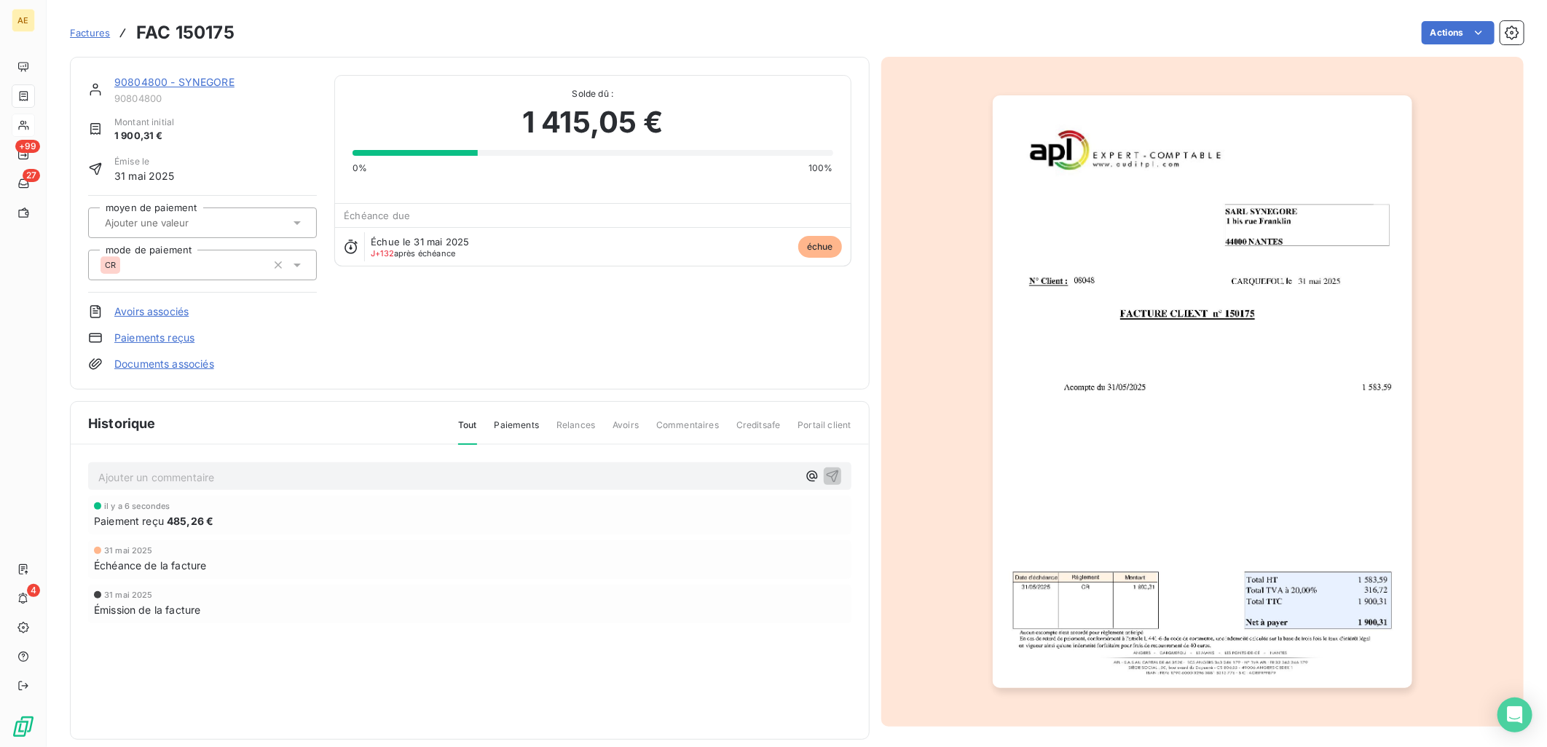
click at [187, 76] on link "90804800 - SYNEGORE" at bounding box center [174, 82] width 120 height 12
